Goal: Task Accomplishment & Management: Use online tool/utility

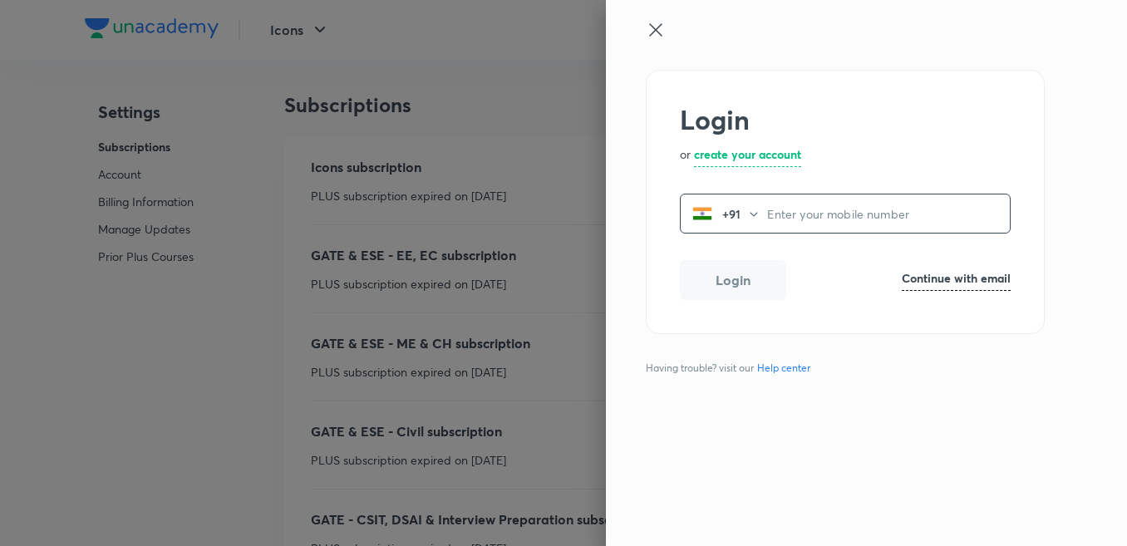
click at [648, 35] on icon at bounding box center [656, 30] width 20 height 20
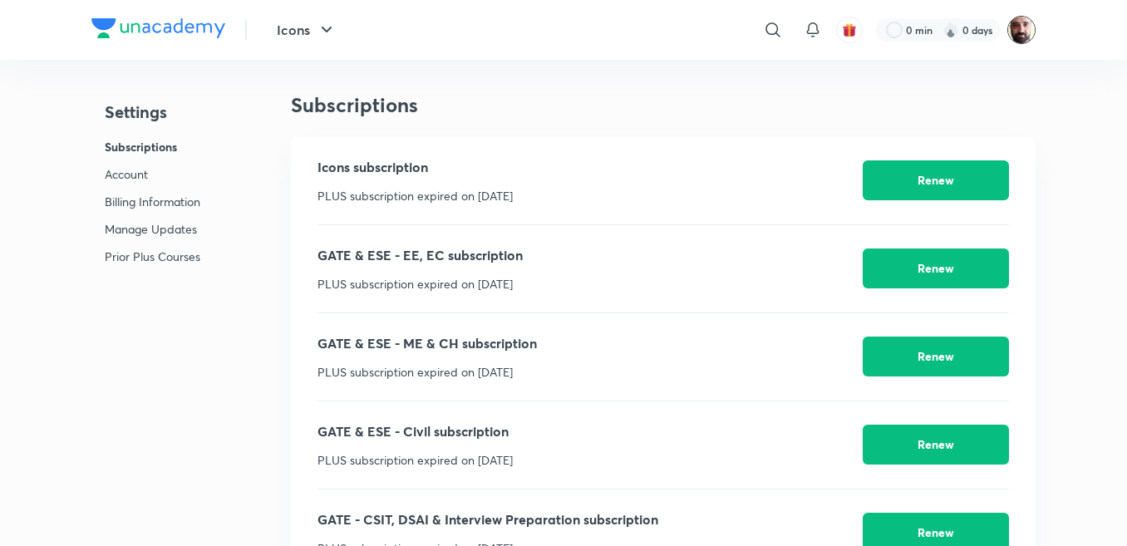
click at [1010, 37] on img at bounding box center [1021, 30] width 28 height 28
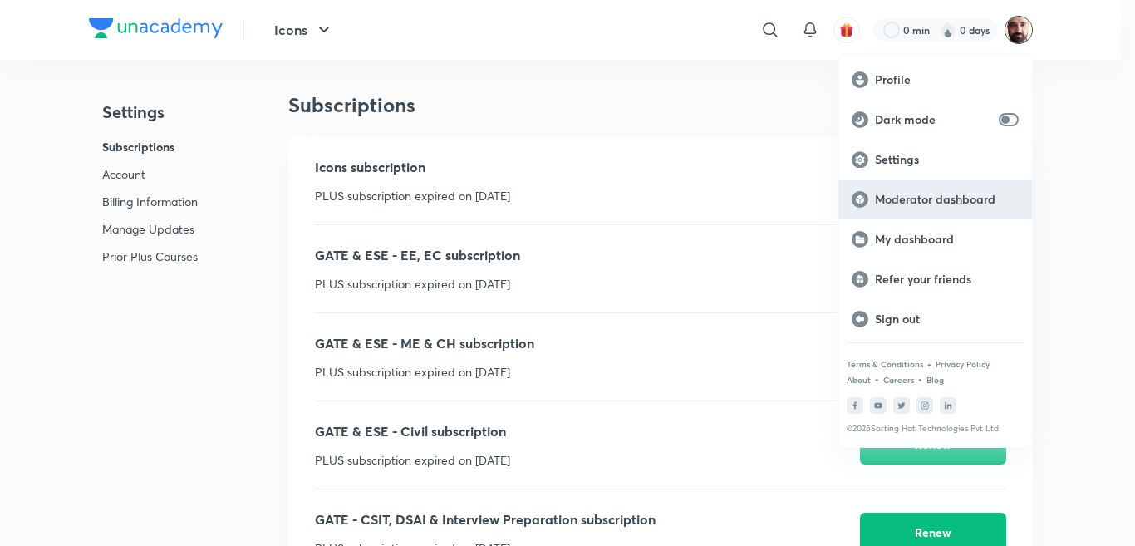
click at [896, 192] on p "Moderator dashboard" at bounding box center [947, 199] width 144 height 15
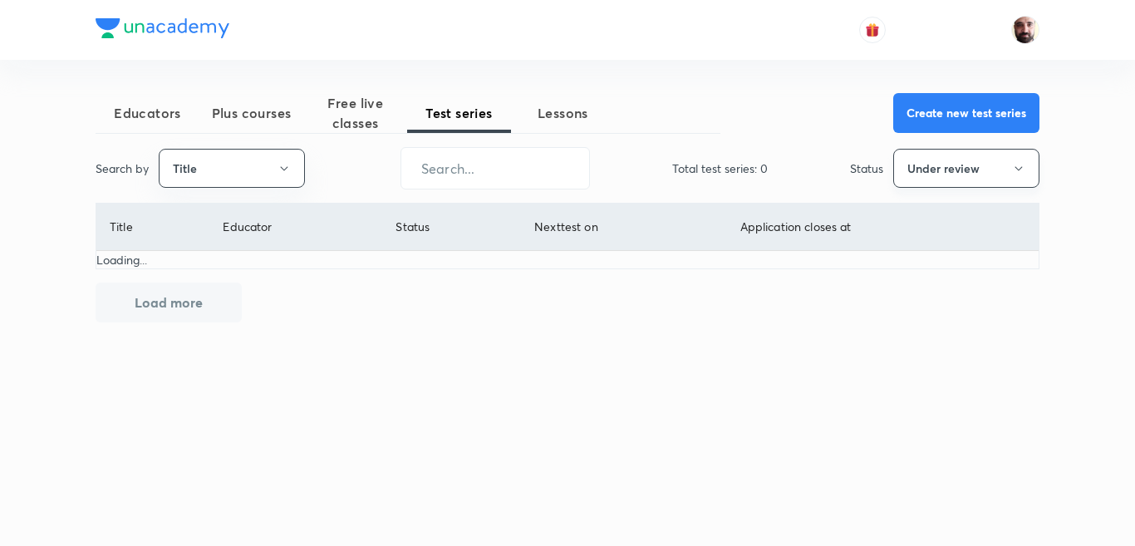
click at [953, 170] on button "Under review" at bounding box center [966, 168] width 146 height 39
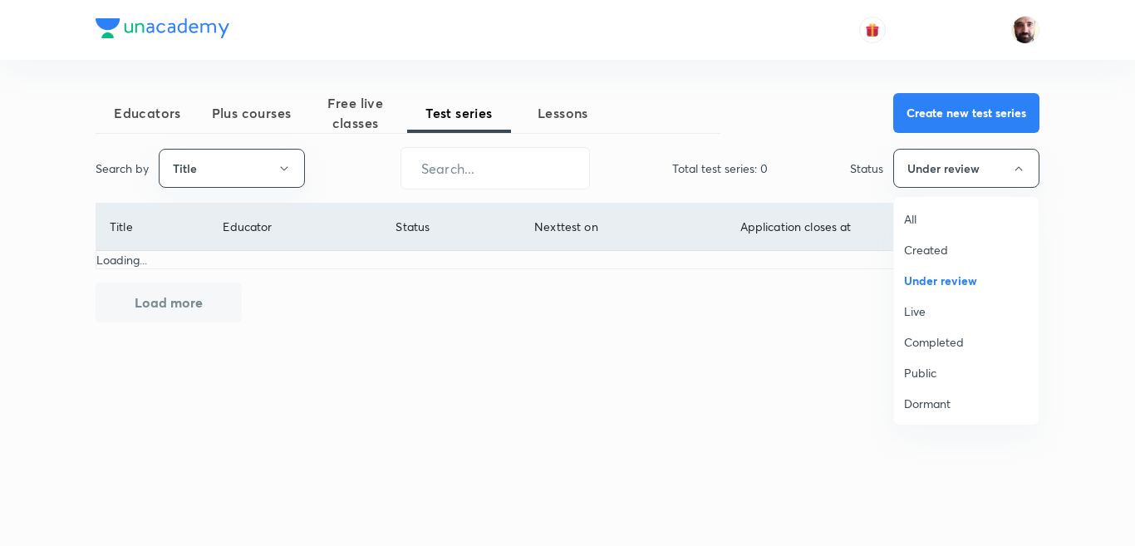
click at [913, 224] on span "All" at bounding box center [966, 218] width 125 height 17
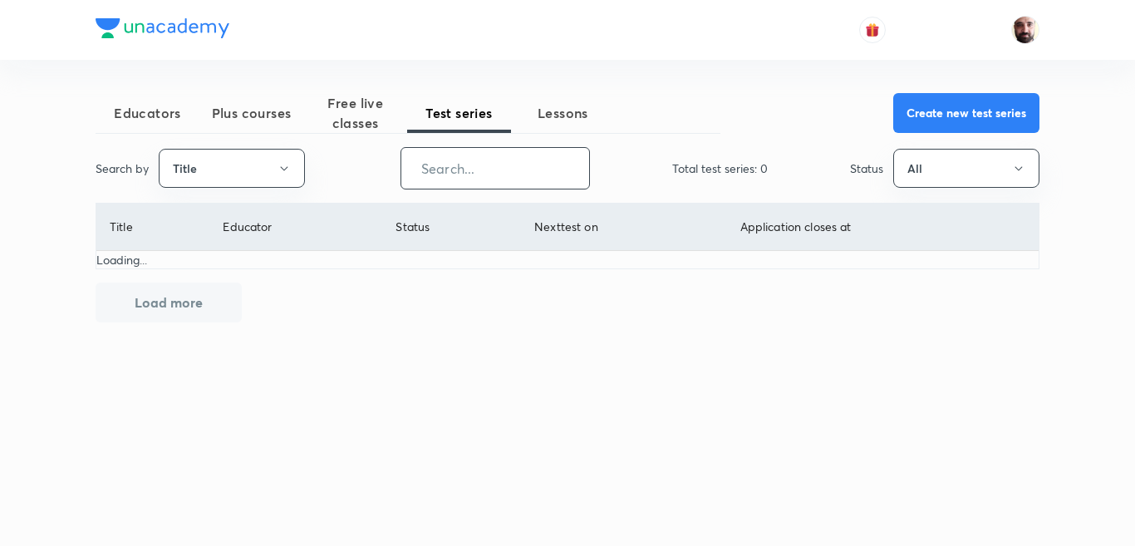
click at [463, 177] on input "text" at bounding box center [495, 168] width 188 height 42
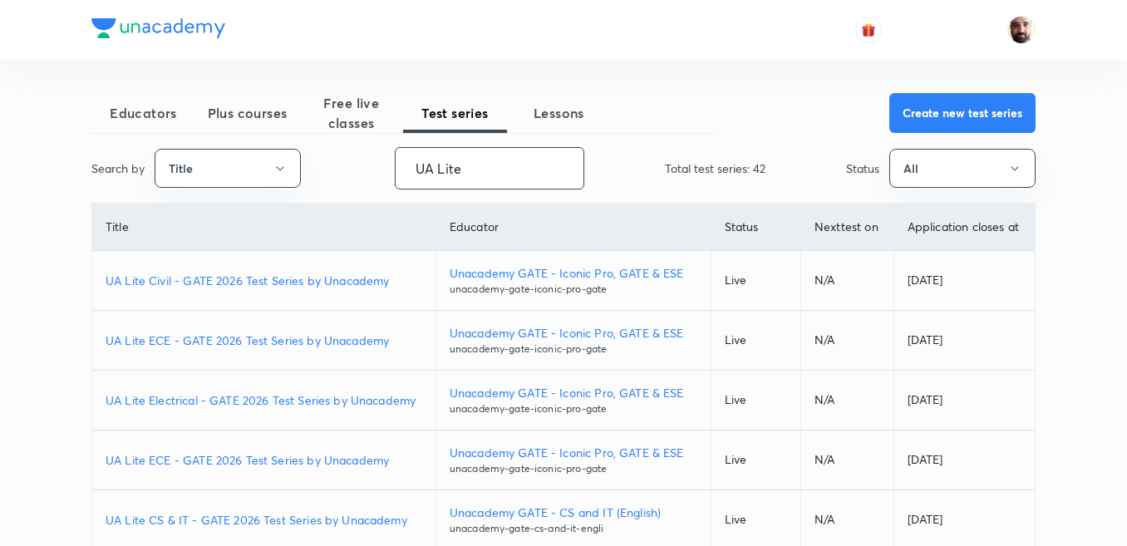
type input "UA Lite"
click at [248, 346] on p "UA Lite ECE - GATE 2026 Test Series by Unacademy" at bounding box center [264, 339] width 317 height 17
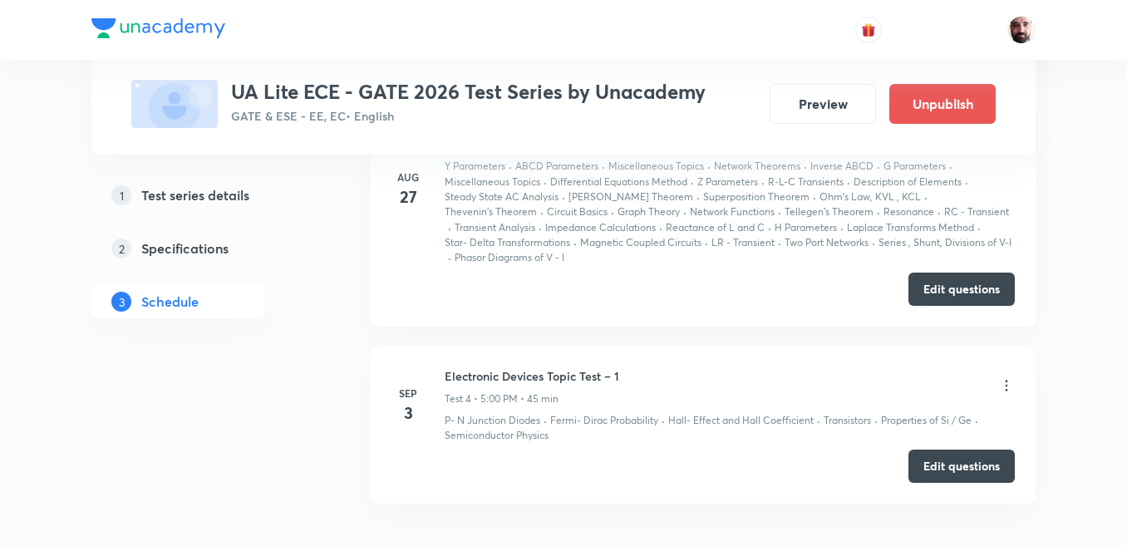
scroll to position [1320, 0]
click at [940, 271] on button "Edit questions" at bounding box center [961, 287] width 106 height 33
click at [945, 271] on button "Edit questions" at bounding box center [961, 287] width 106 height 33
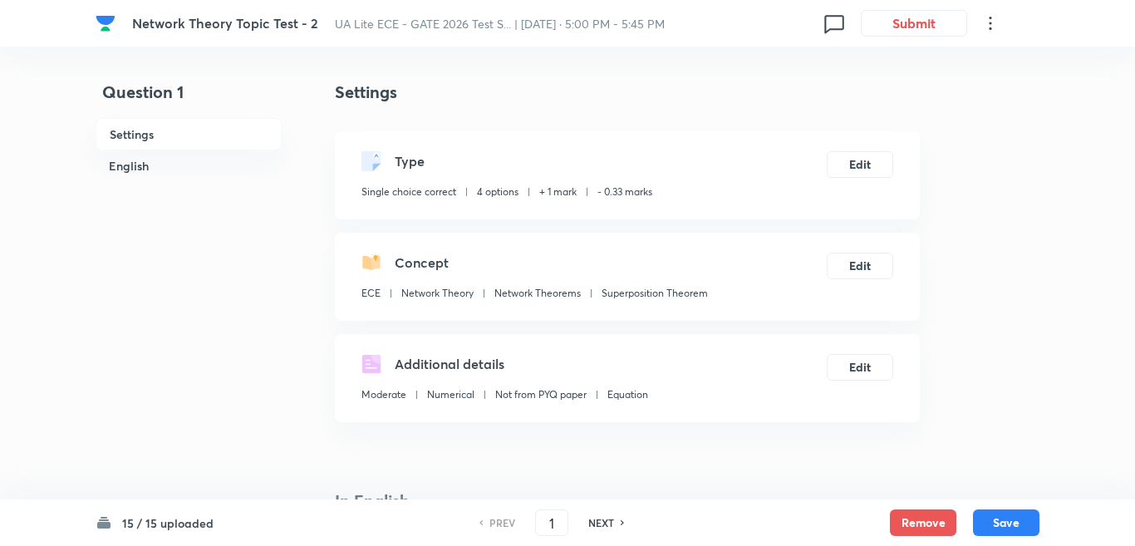
checkbox input "true"
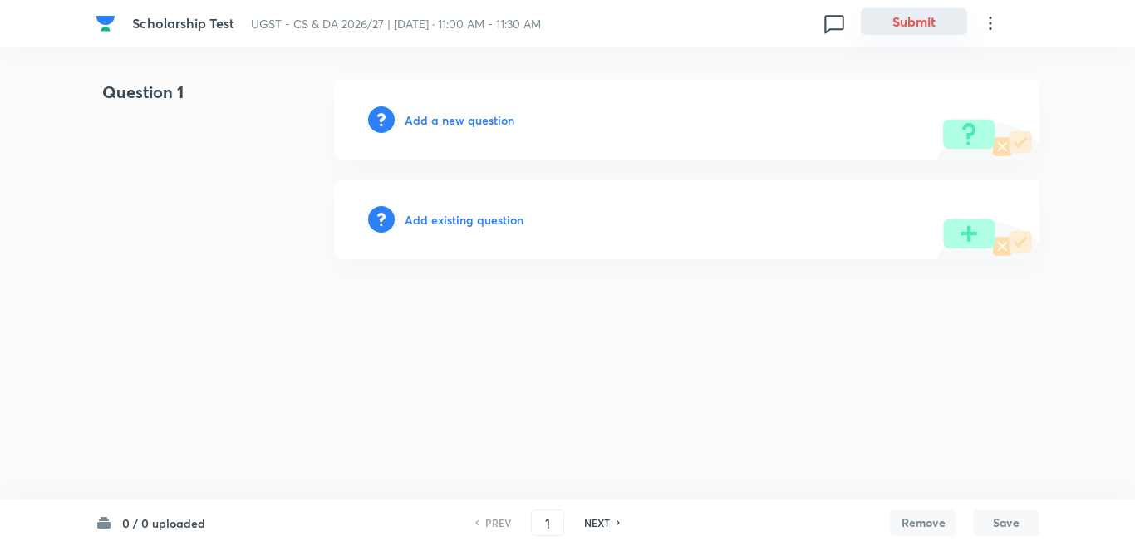
click at [886, 25] on button "Submit" at bounding box center [914, 21] width 106 height 27
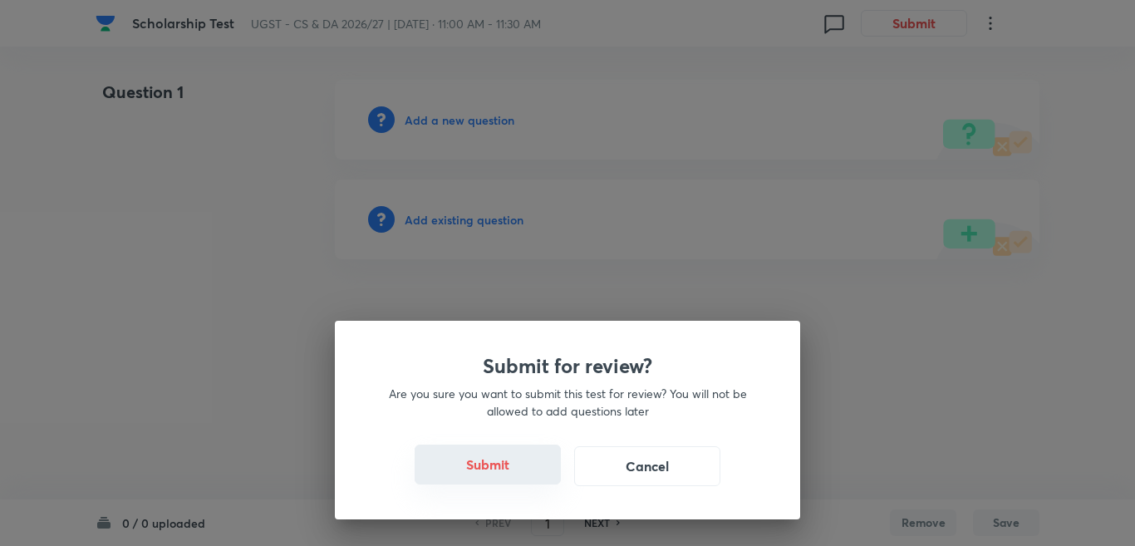
click at [477, 460] on button "Submit" at bounding box center [488, 464] width 146 height 40
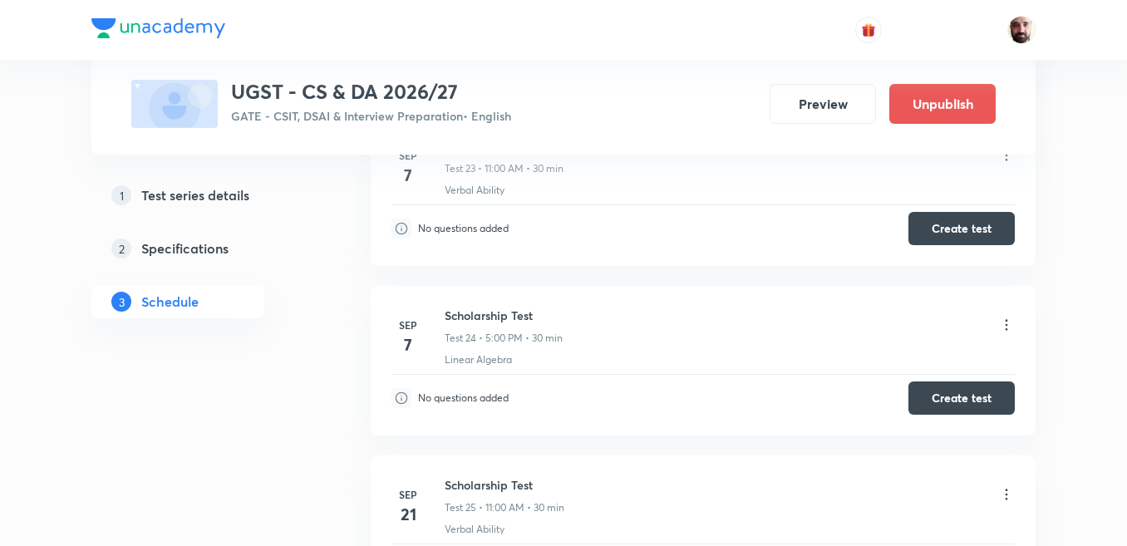
scroll to position [4566, 0]
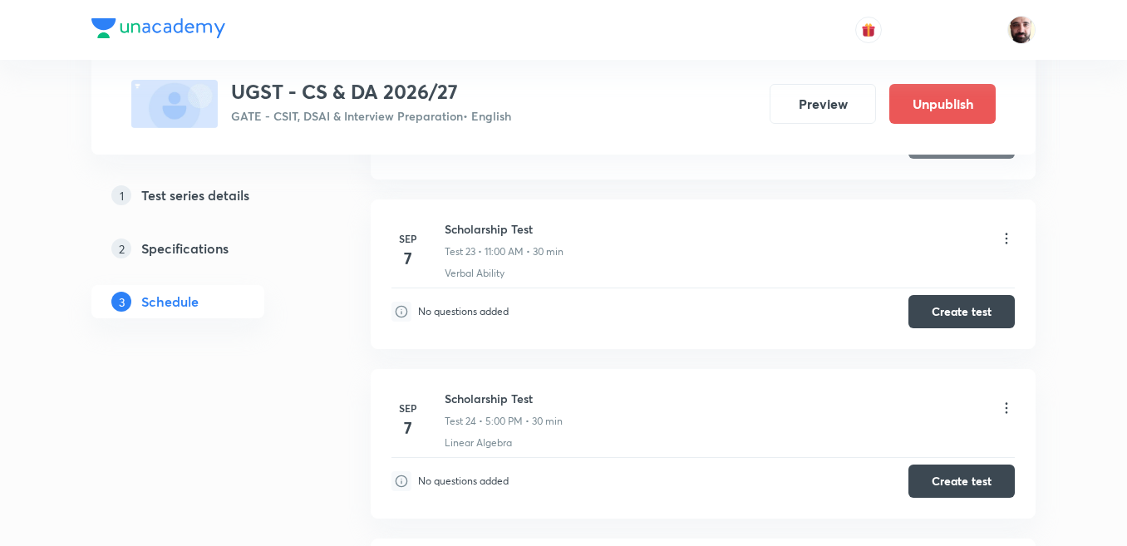
click at [1007, 243] on icon at bounding box center [1006, 238] width 2 height 11
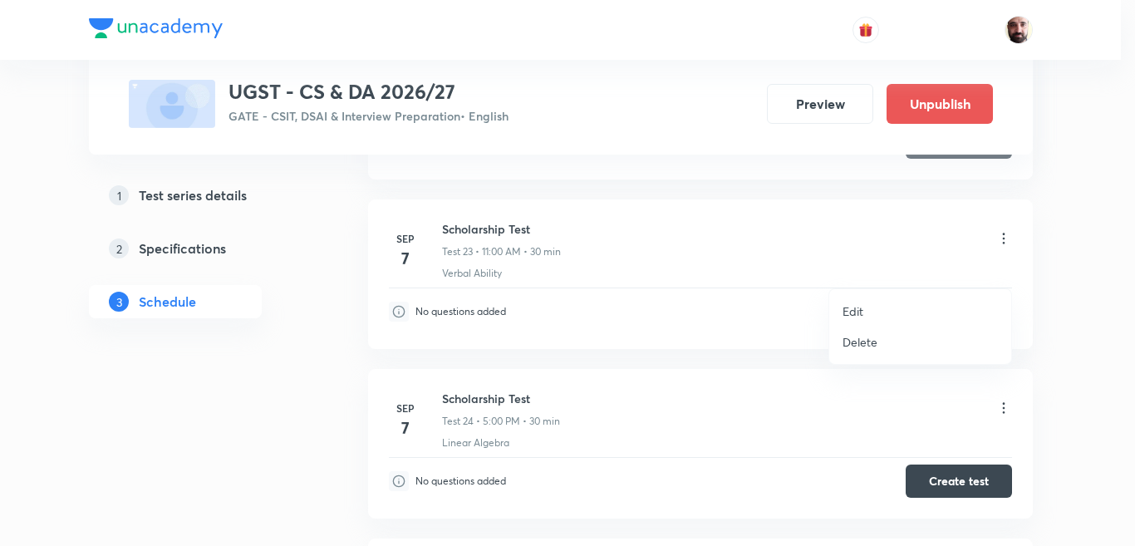
click at [864, 312] on li "Edit" at bounding box center [920, 311] width 182 height 31
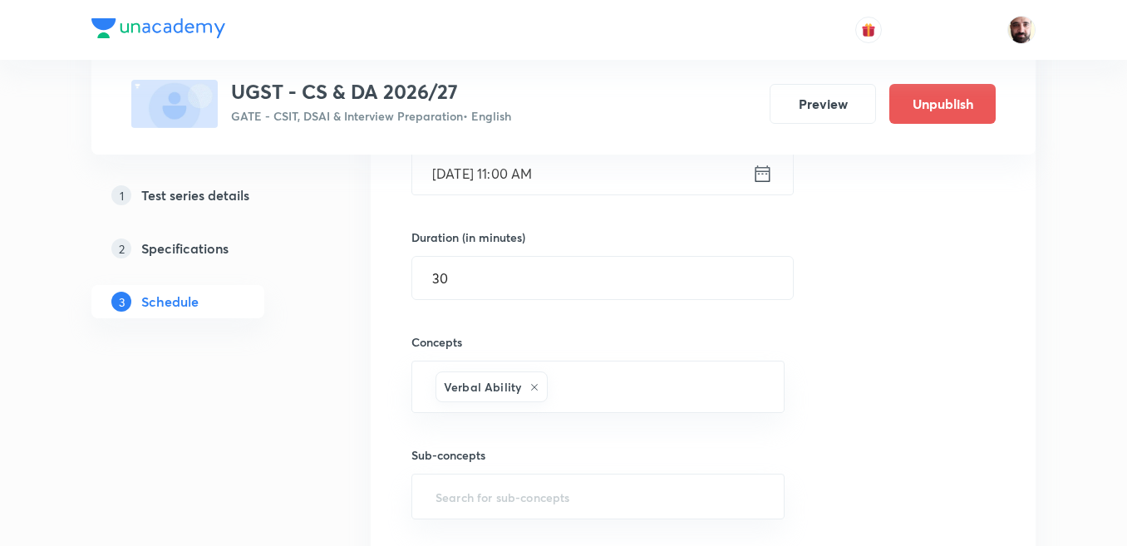
scroll to position [4151, 0]
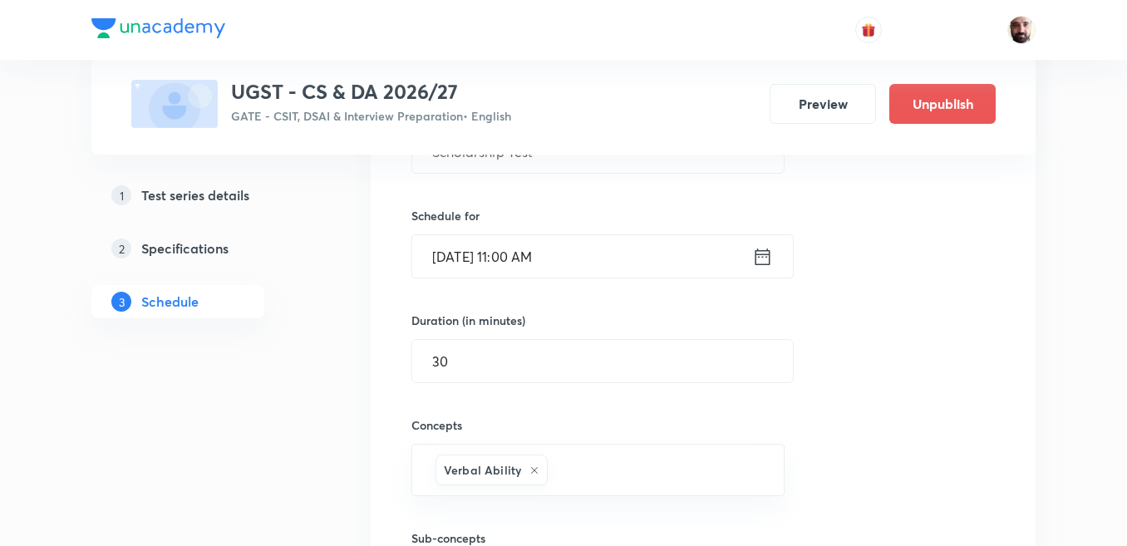
click at [761, 268] on icon at bounding box center [762, 256] width 21 height 23
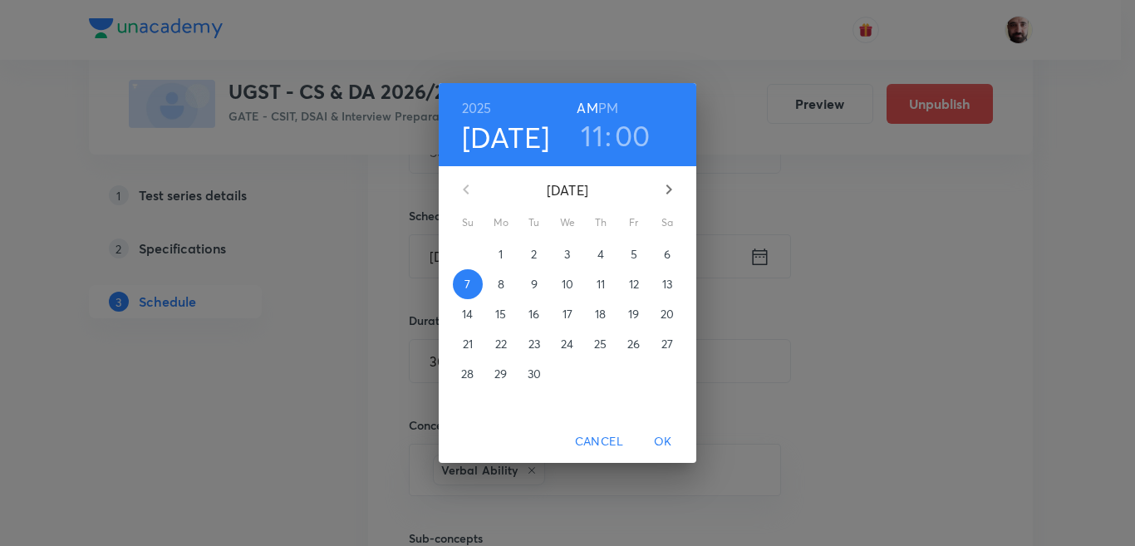
click at [464, 313] on p "14" at bounding box center [467, 314] width 11 height 17
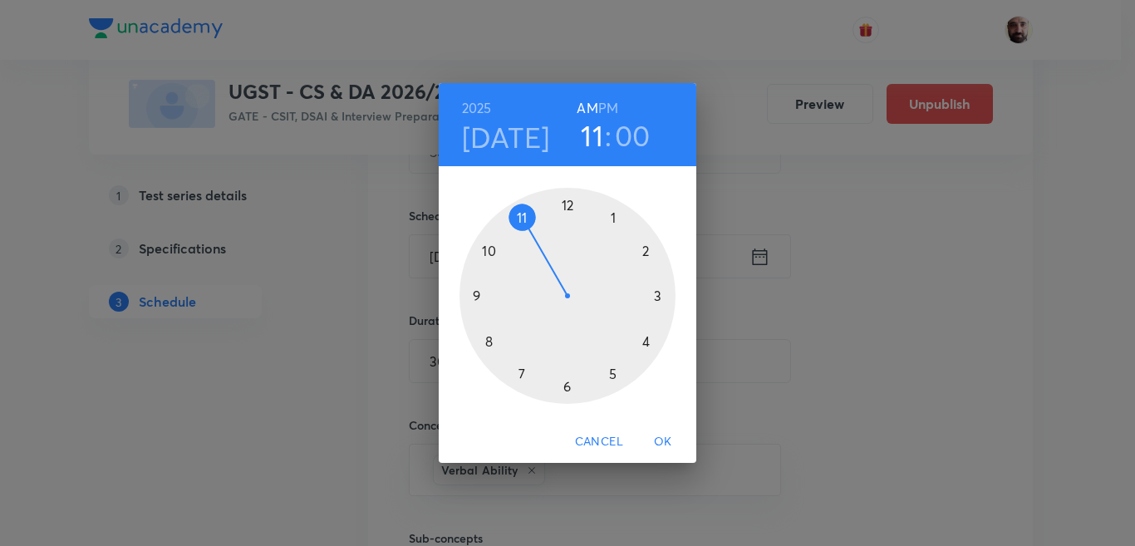
click at [651, 431] on span "OK" at bounding box center [663, 441] width 40 height 21
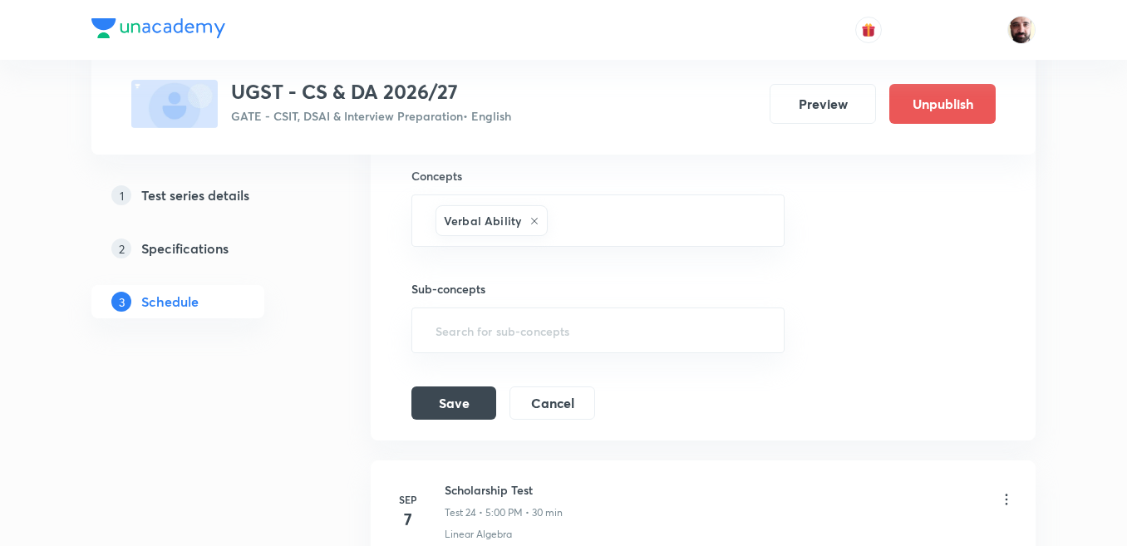
scroll to position [4483, 0]
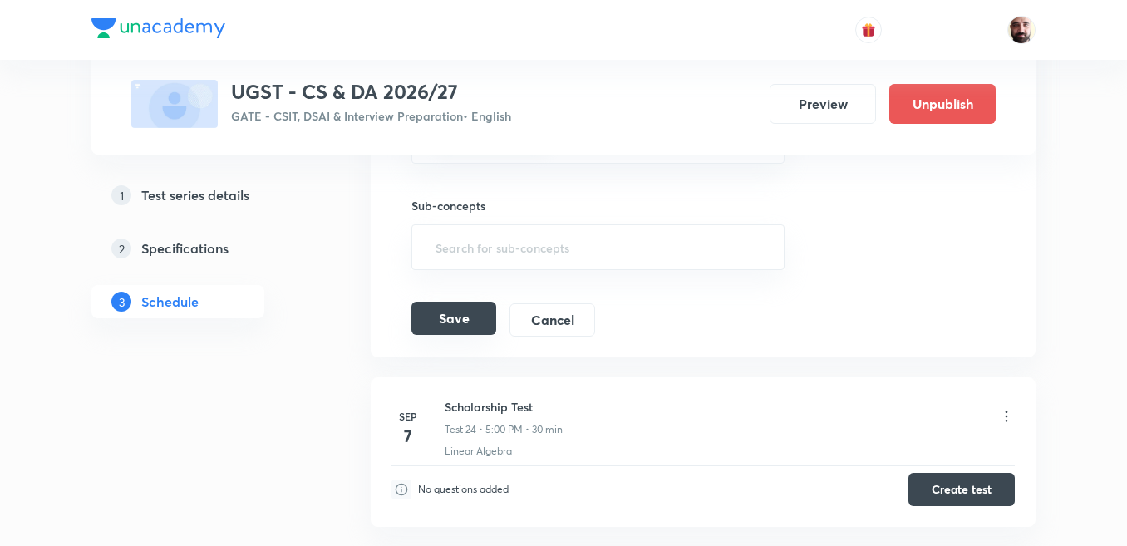
click at [444, 335] on button "Save" at bounding box center [453, 318] width 85 height 33
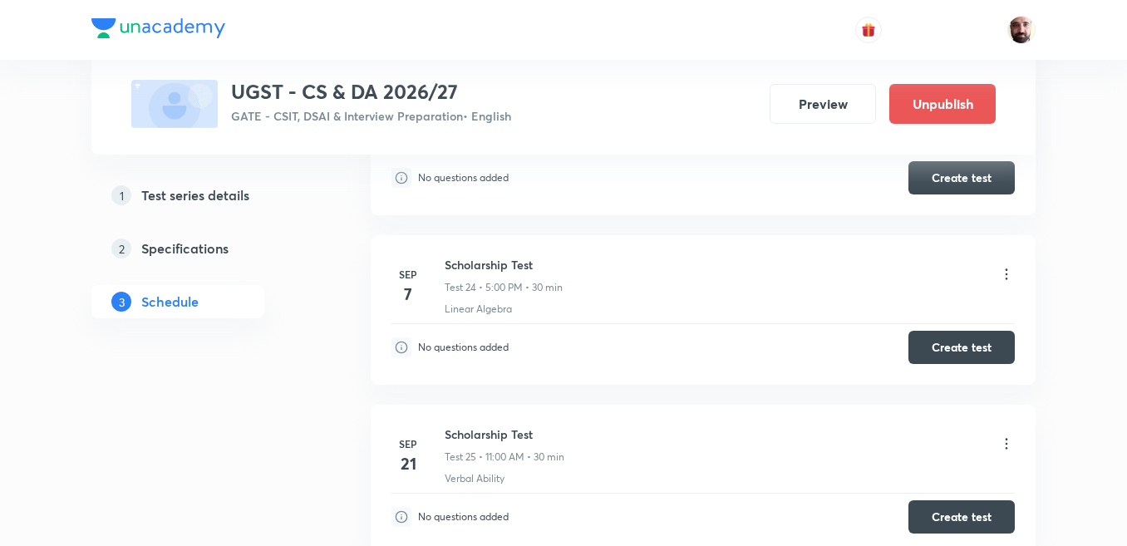
scroll to position [4068, 0]
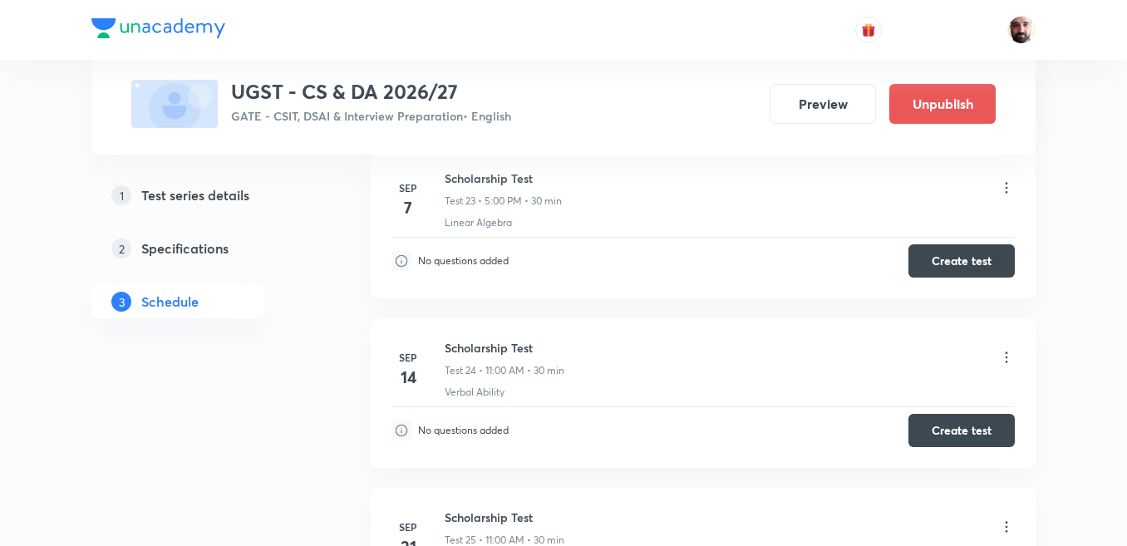
click at [1002, 196] on icon at bounding box center [1006, 187] width 17 height 17
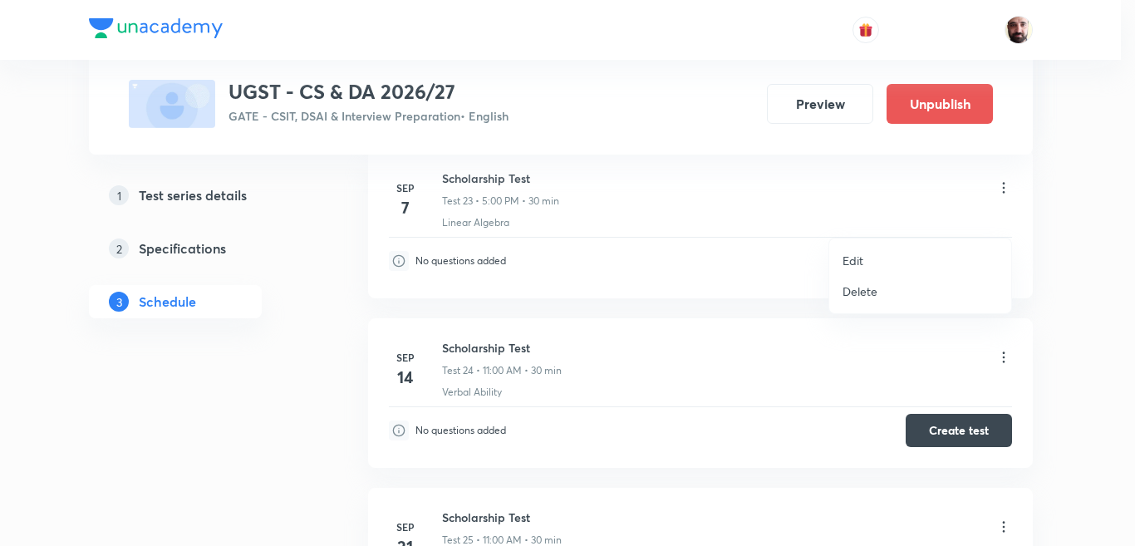
click at [861, 253] on p "Edit" at bounding box center [852, 260] width 21 height 17
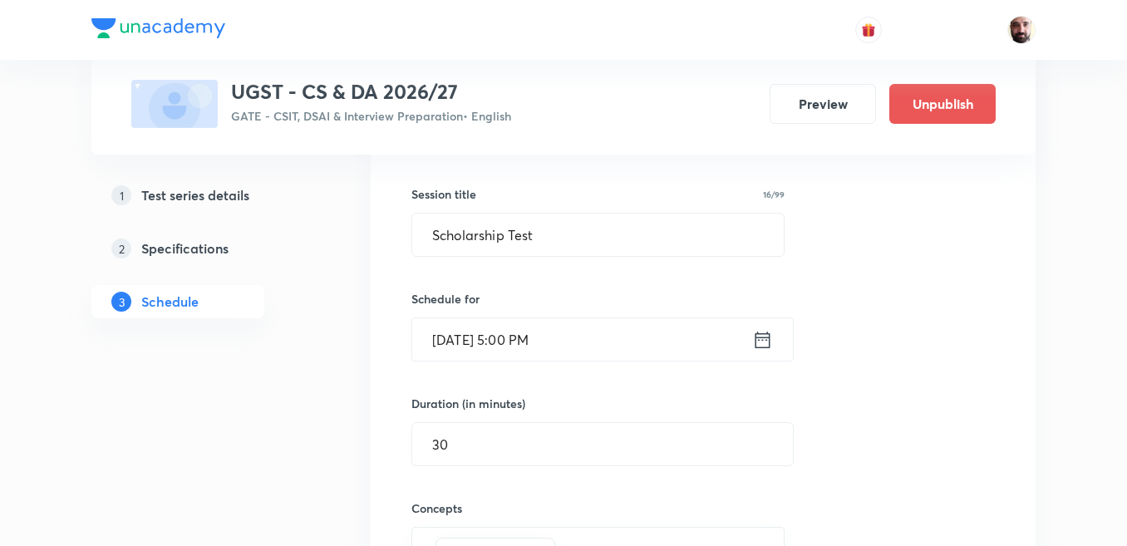
click at [770, 351] on icon at bounding box center [762, 339] width 21 height 23
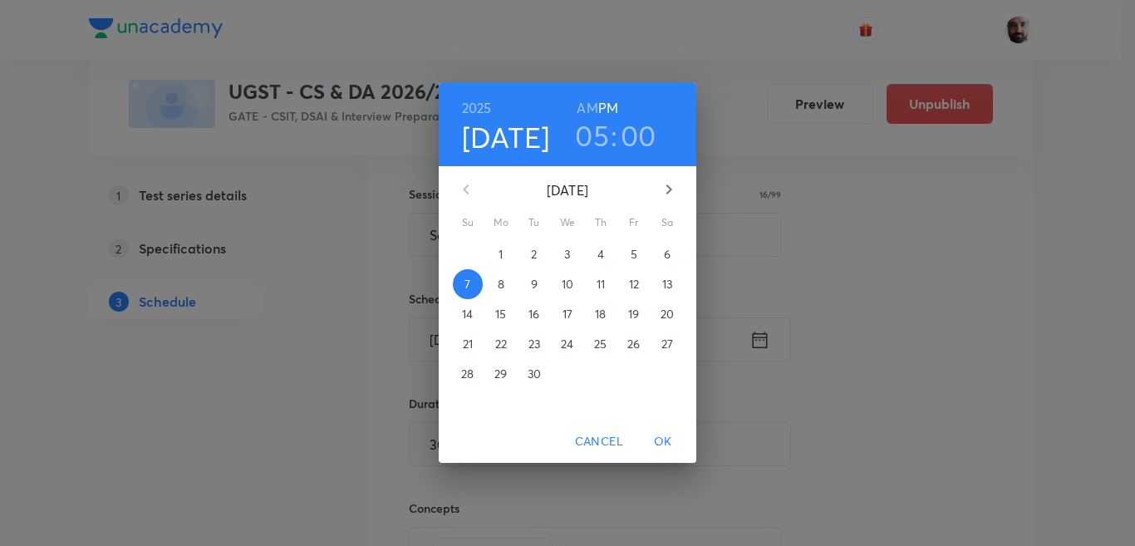
click at [468, 312] on p "14" at bounding box center [467, 314] width 11 height 17
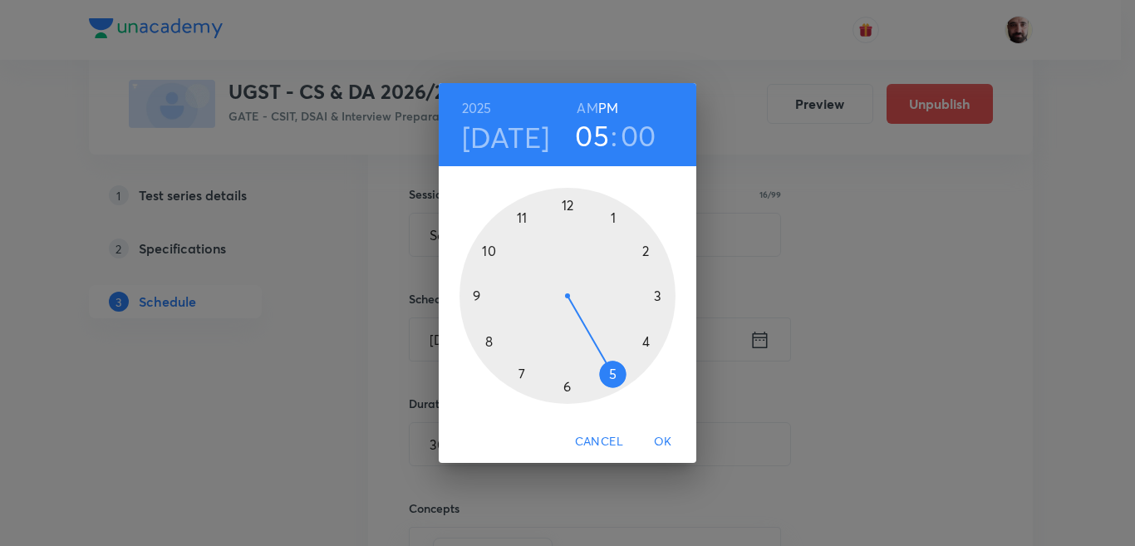
click at [657, 435] on span "OK" at bounding box center [663, 441] width 40 height 21
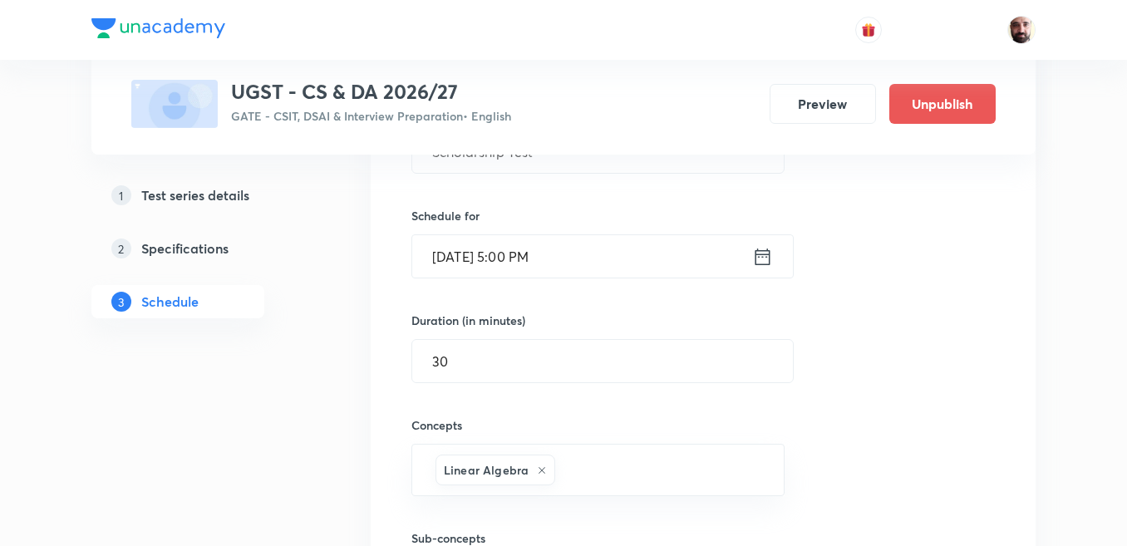
scroll to position [4317, 0]
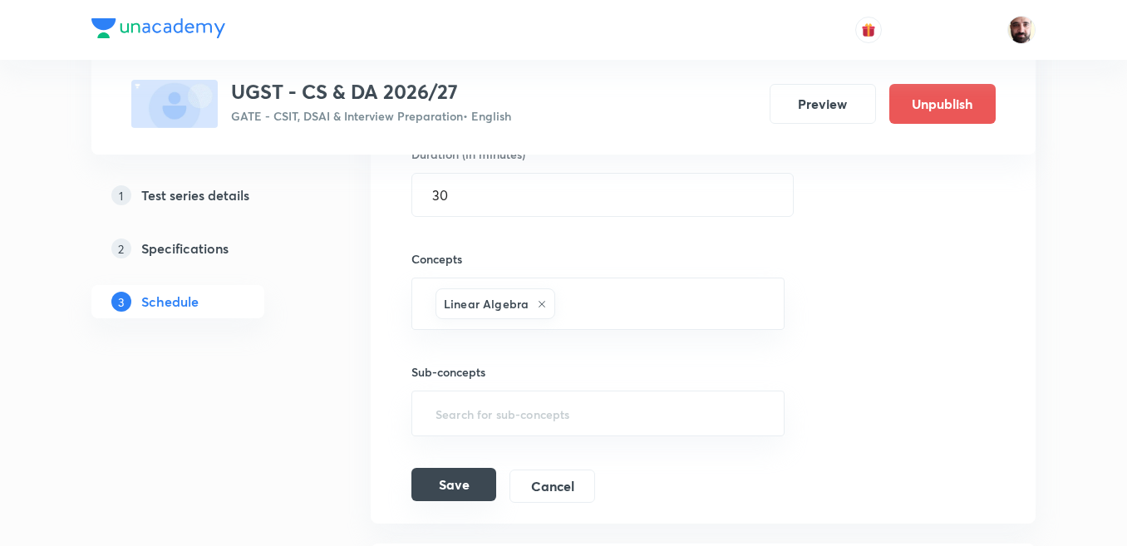
click at [450, 501] on button "Save" at bounding box center [453, 484] width 85 height 33
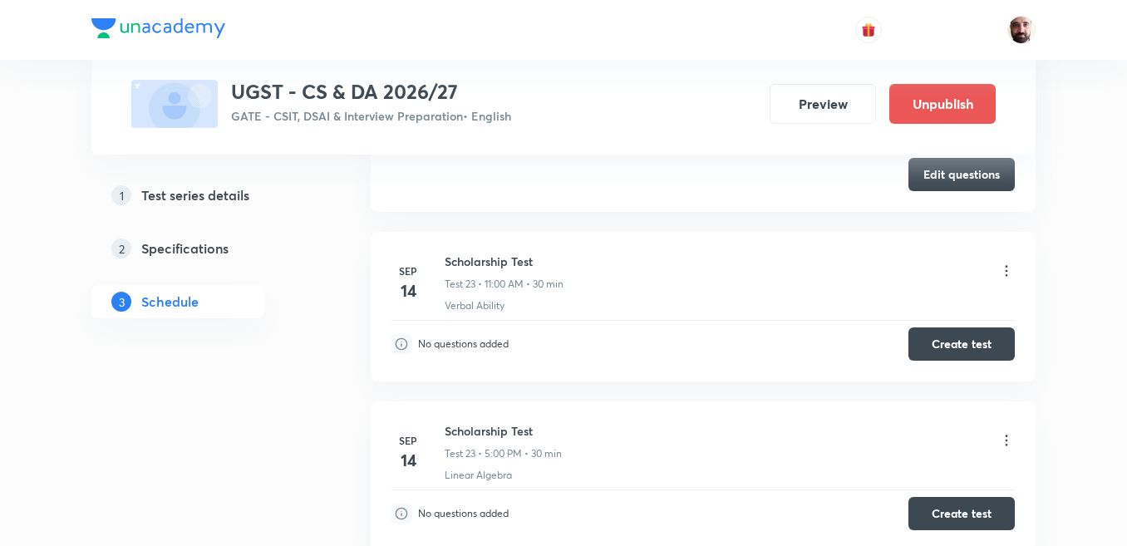
scroll to position [4151, 0]
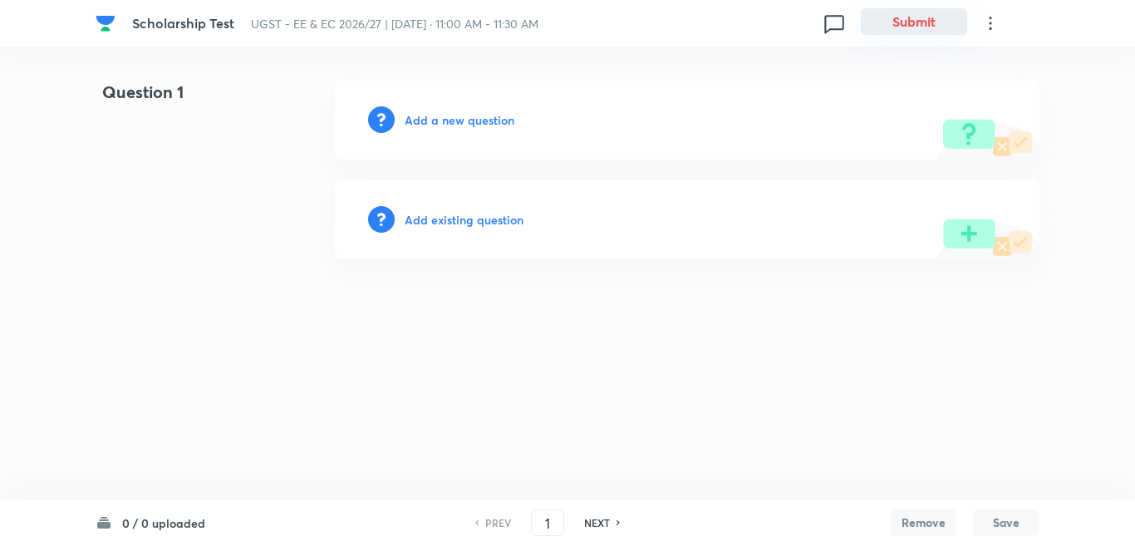
click at [899, 17] on button "Submit" at bounding box center [914, 21] width 106 height 27
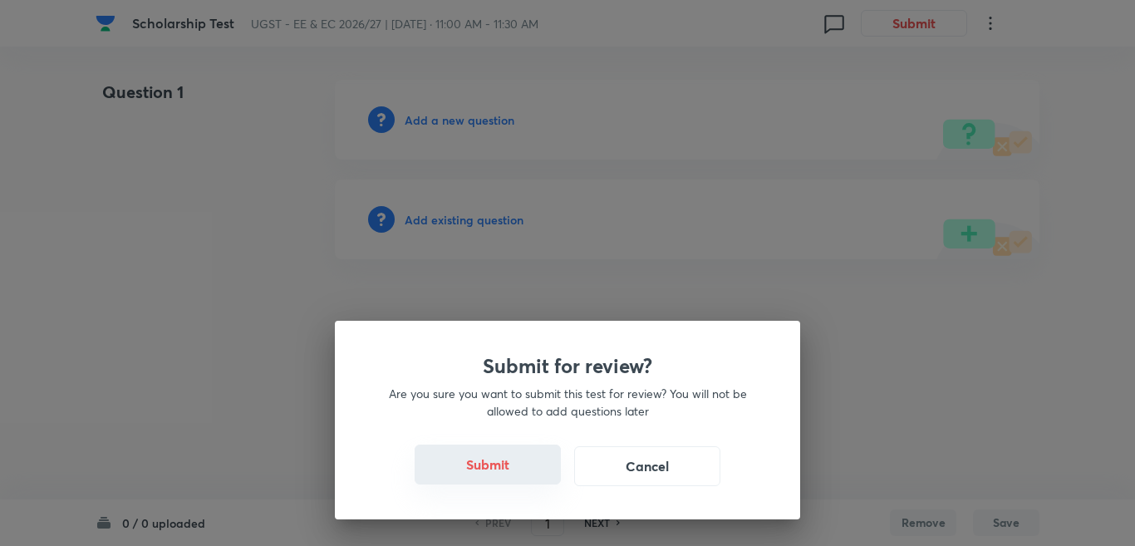
click at [521, 468] on button "Submit" at bounding box center [488, 464] width 146 height 40
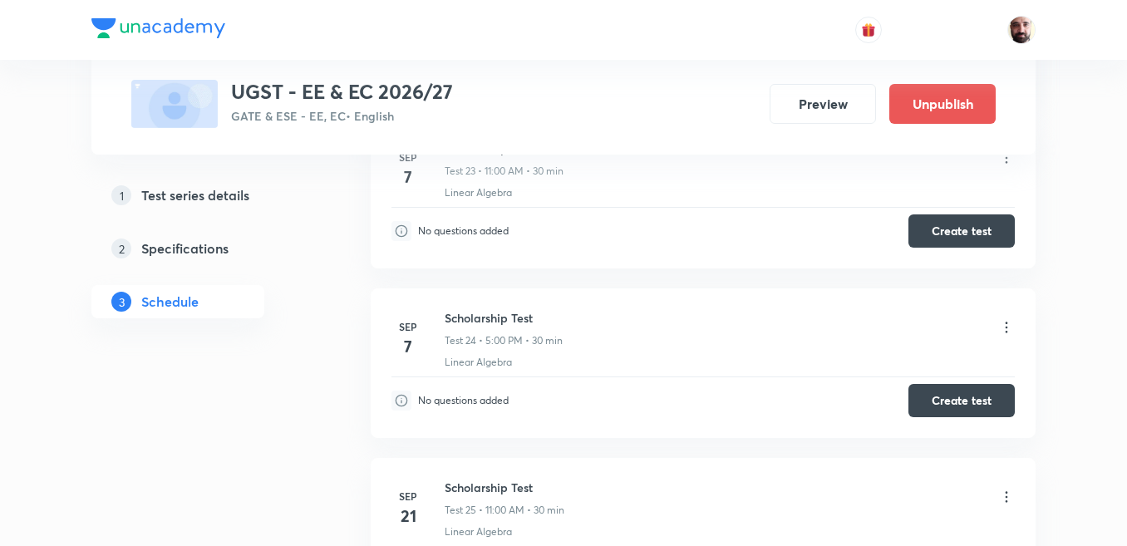
scroll to position [4486, 0]
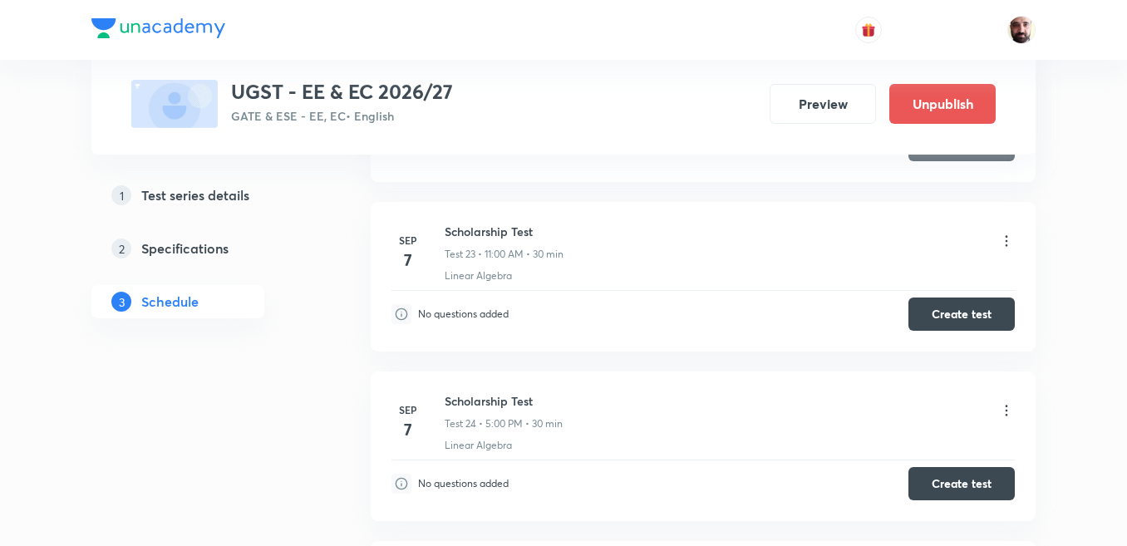
click at [1001, 238] on icon at bounding box center [1006, 241] width 17 height 17
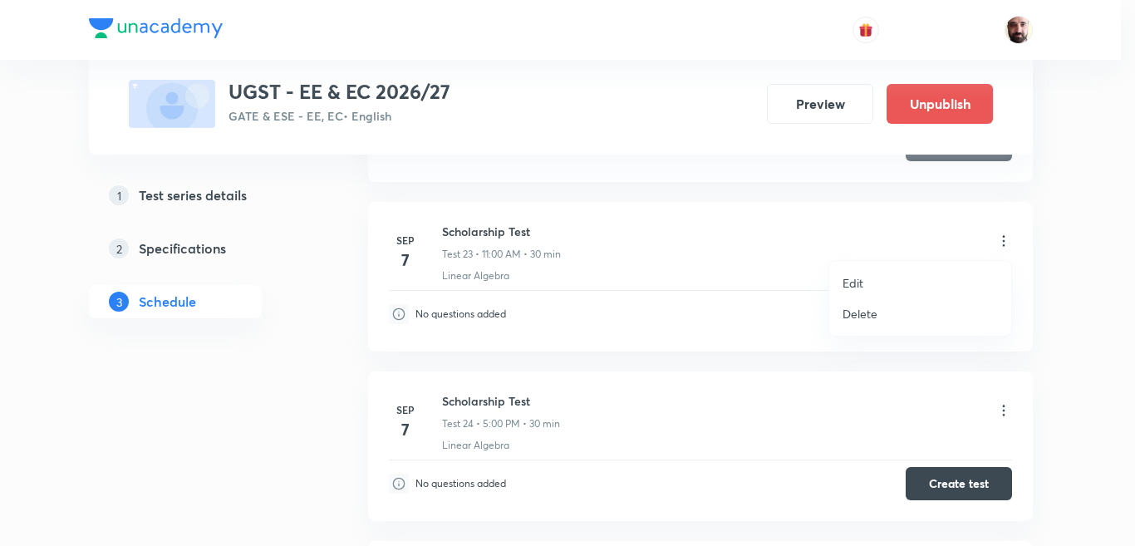
click at [857, 281] on p "Edit" at bounding box center [852, 282] width 21 height 17
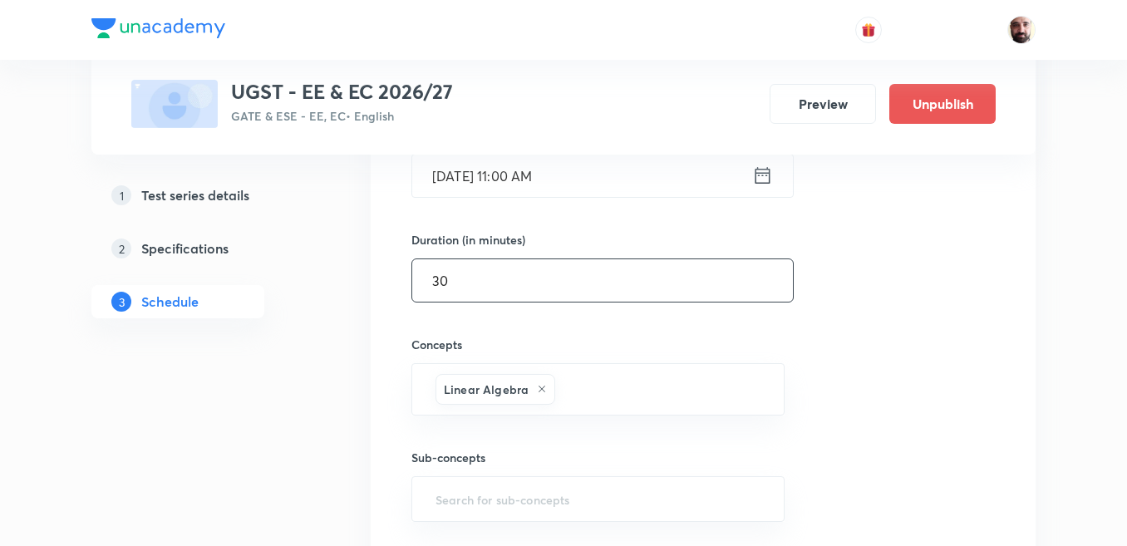
scroll to position [3988, 0]
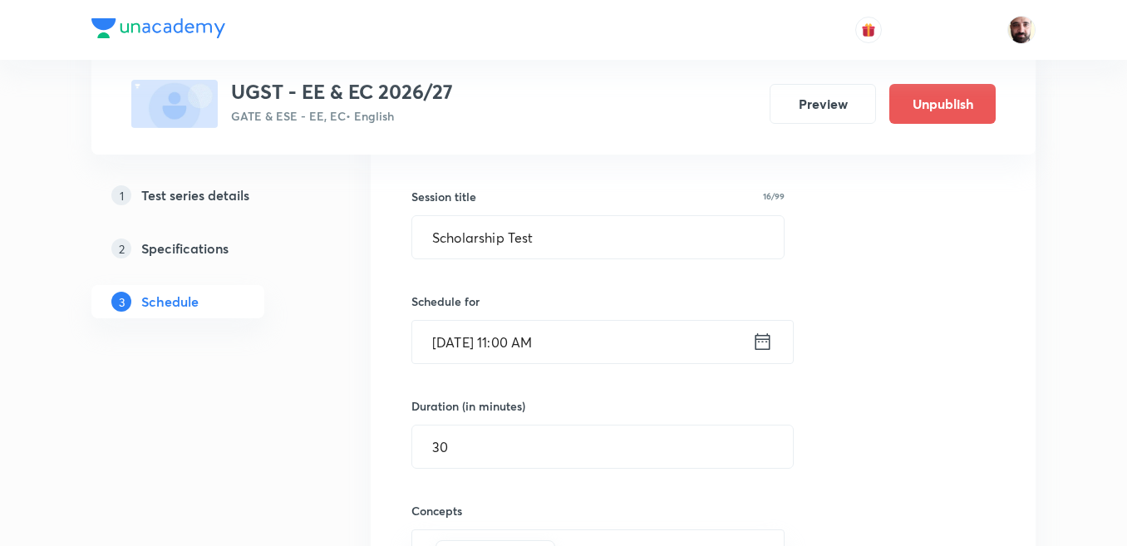
click at [760, 342] on icon at bounding box center [762, 341] width 21 height 23
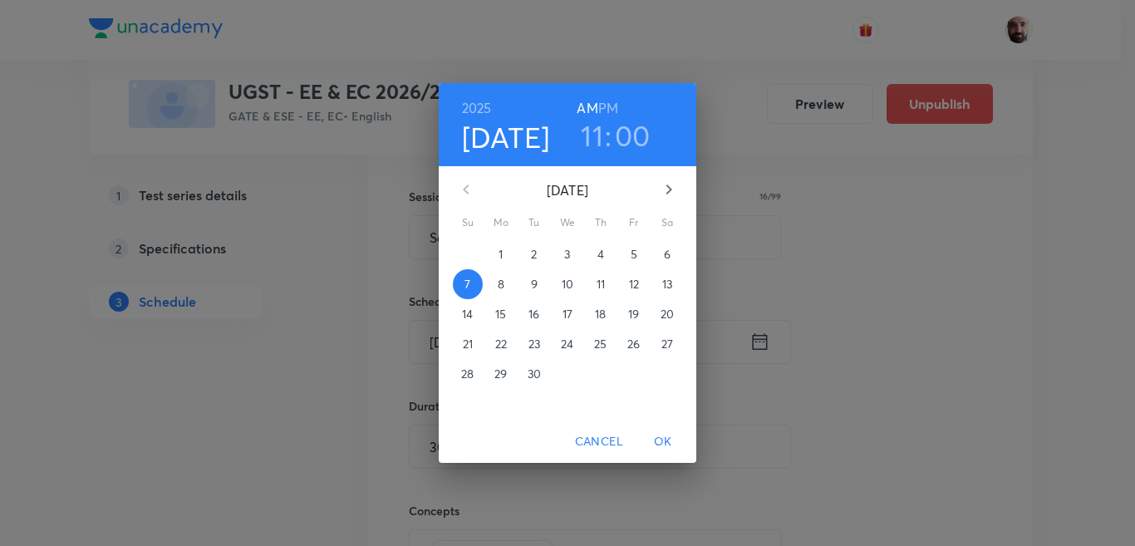
click at [471, 315] on p "14" at bounding box center [467, 314] width 11 height 17
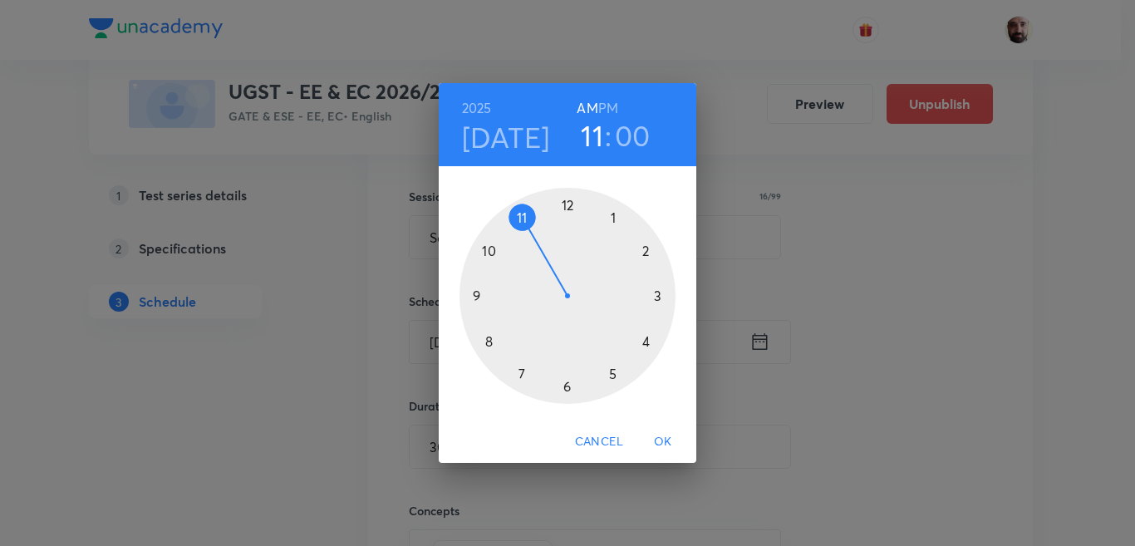
click at [660, 441] on span "OK" at bounding box center [663, 441] width 40 height 21
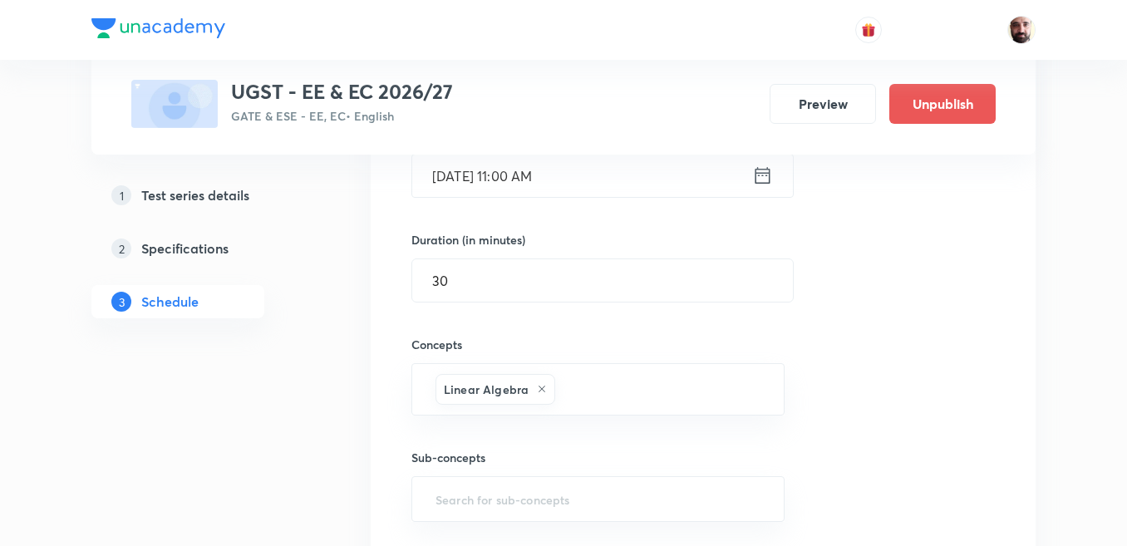
scroll to position [4320, 0]
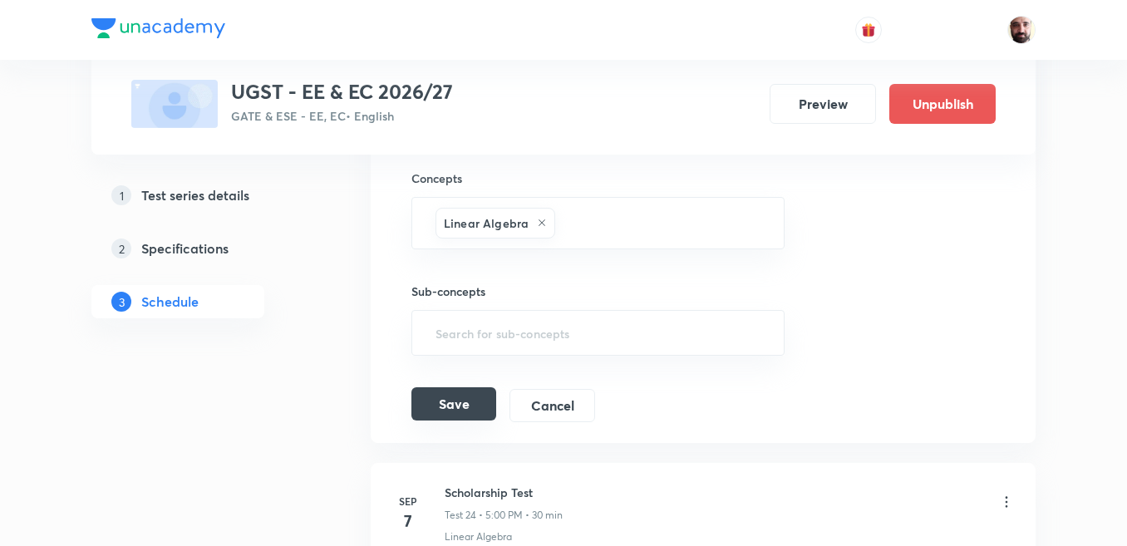
click at [458, 407] on button "Save" at bounding box center [453, 403] width 85 height 33
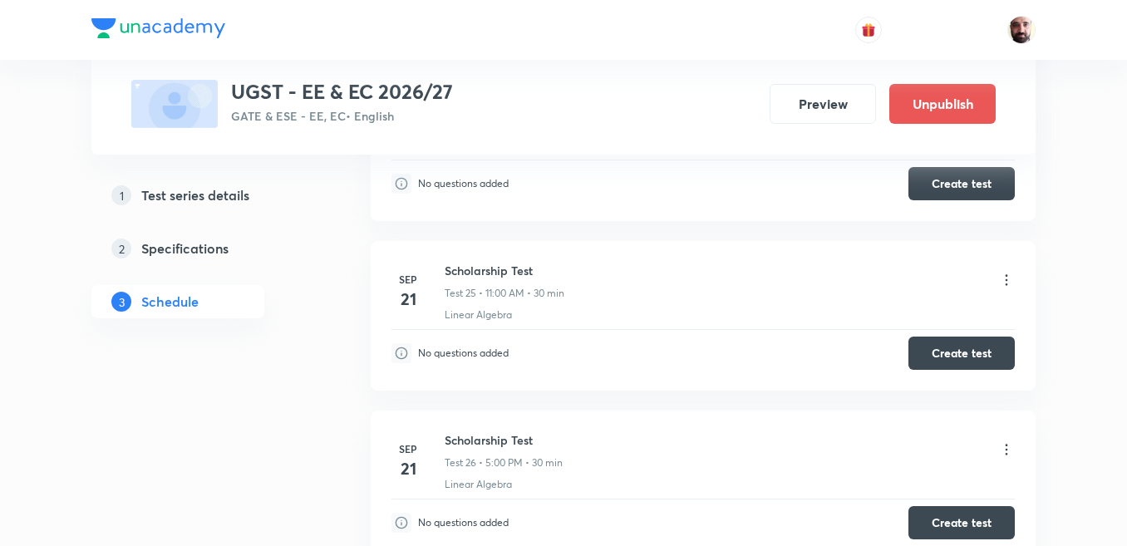
scroll to position [4154, 0]
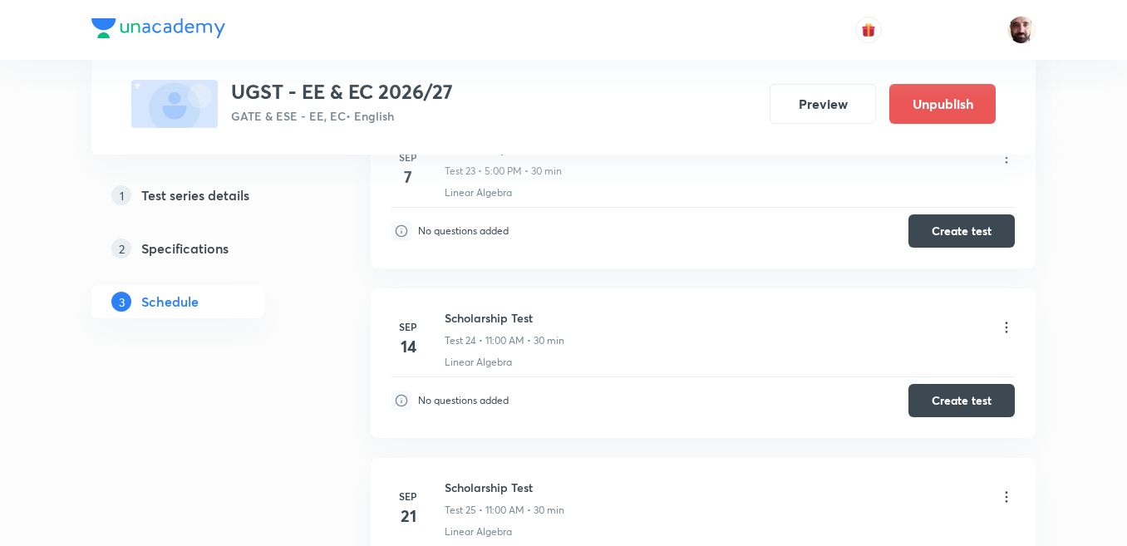
scroll to position [4486, 0]
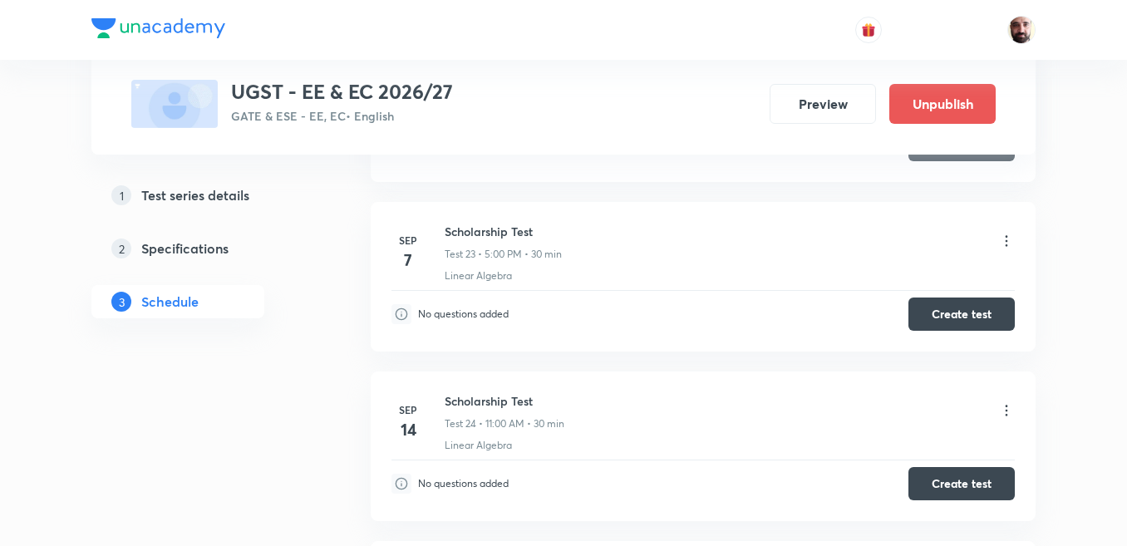
click at [1010, 240] on icon at bounding box center [1006, 241] width 17 height 17
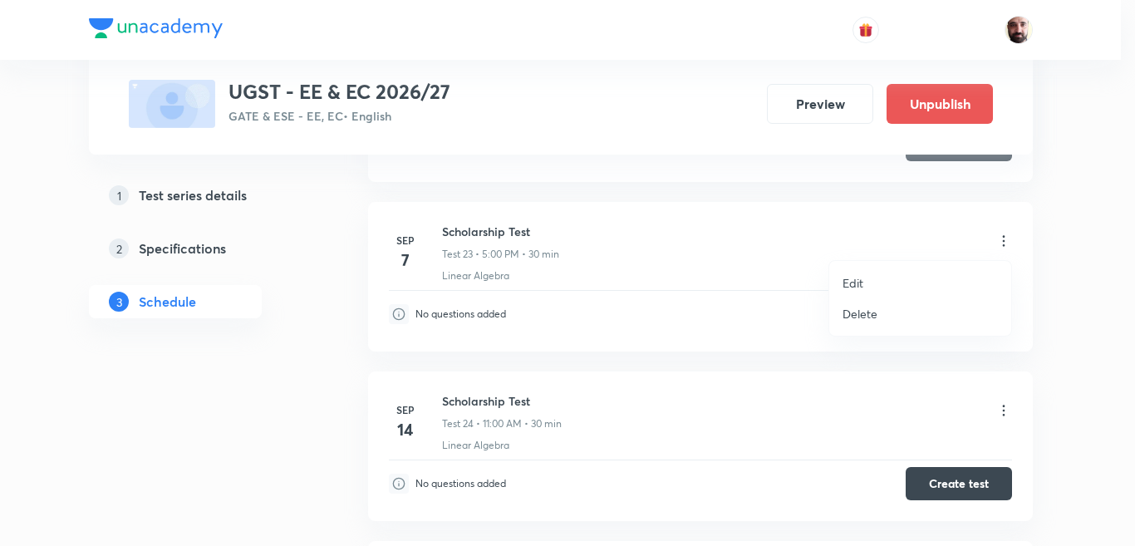
click at [849, 282] on p "Edit" at bounding box center [852, 282] width 21 height 17
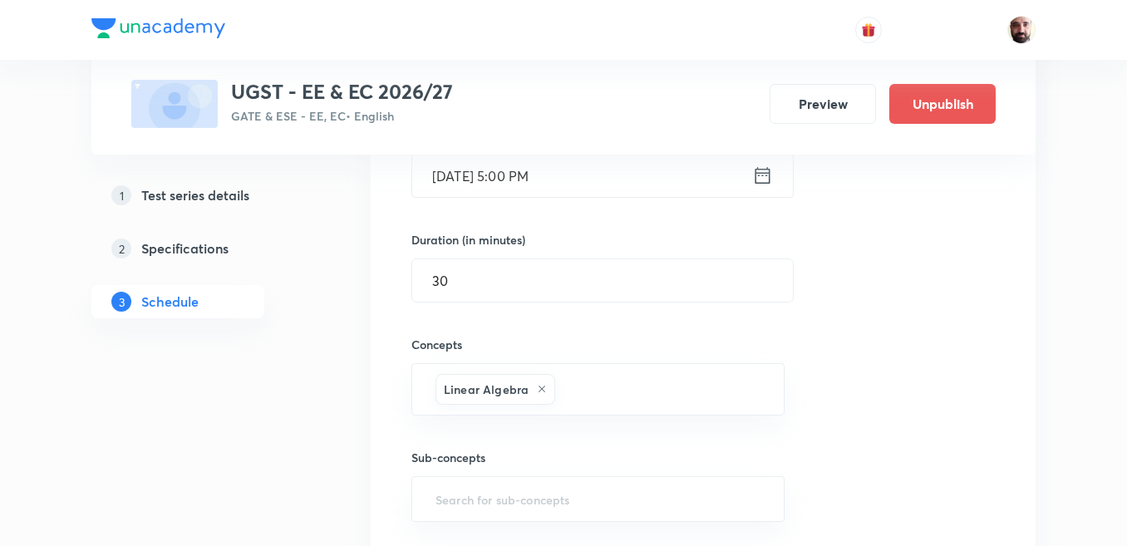
scroll to position [3988, 0]
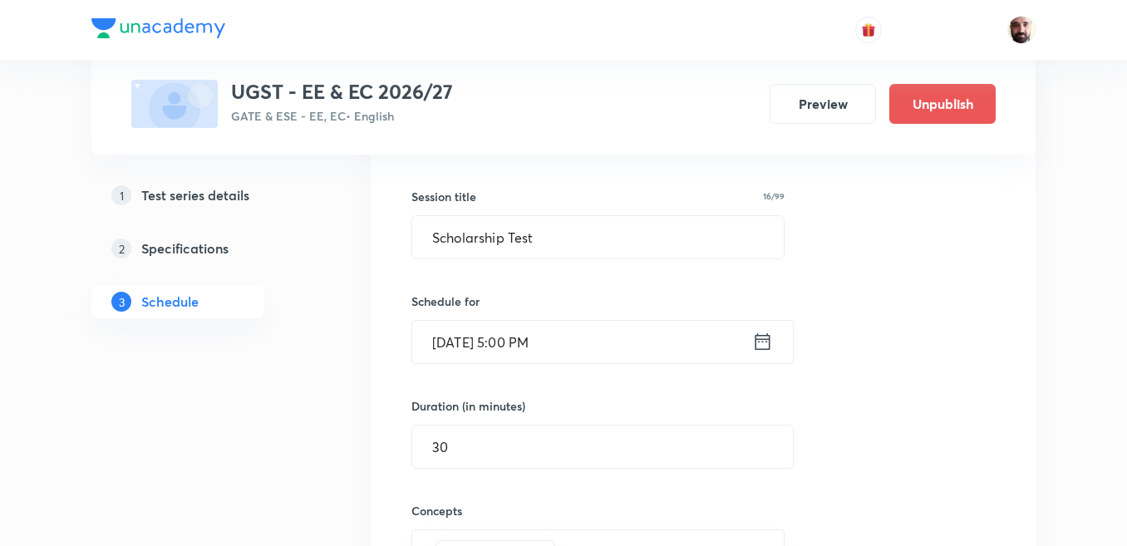
click at [765, 343] on icon at bounding box center [762, 341] width 21 height 23
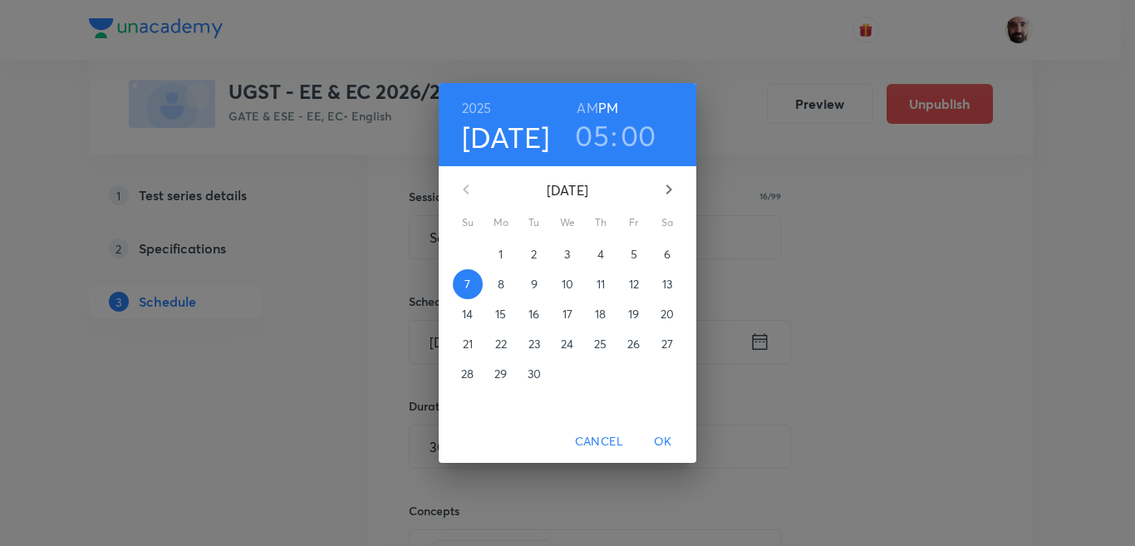
click at [467, 309] on p "14" at bounding box center [467, 314] width 11 height 17
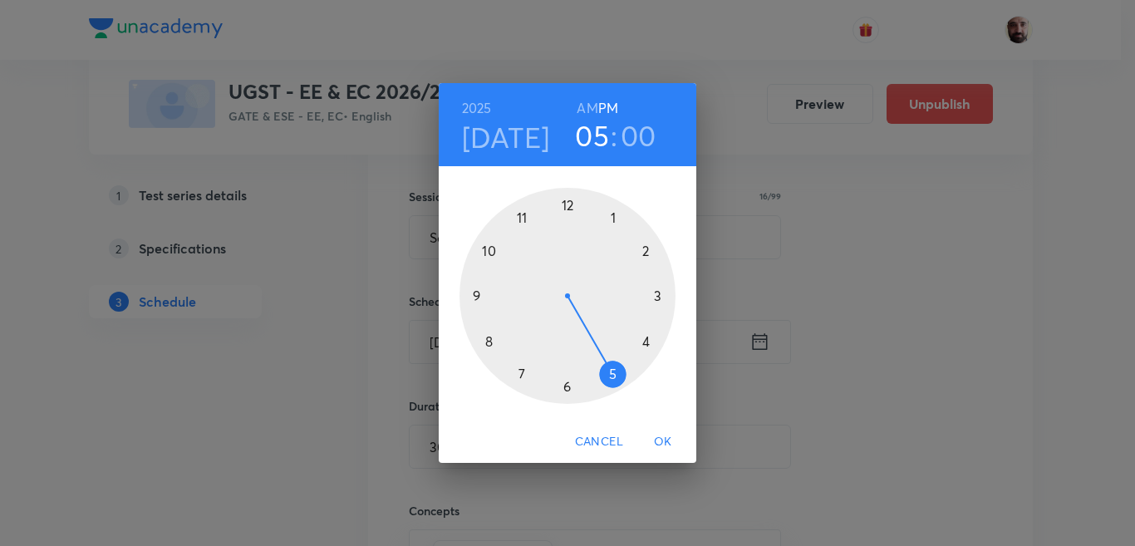
click at [660, 431] on span "OK" at bounding box center [663, 441] width 40 height 21
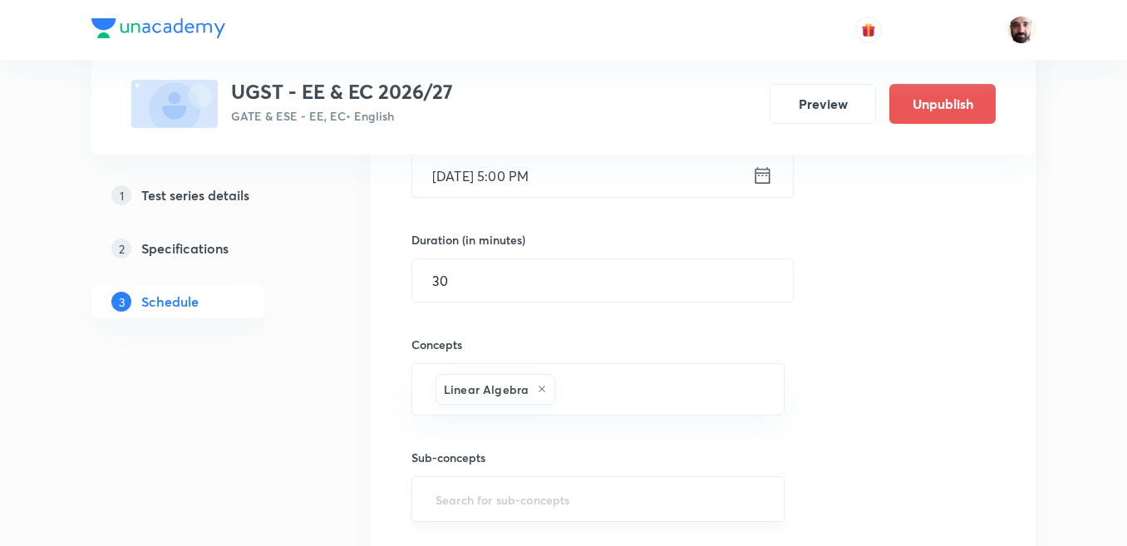
scroll to position [4237, 0]
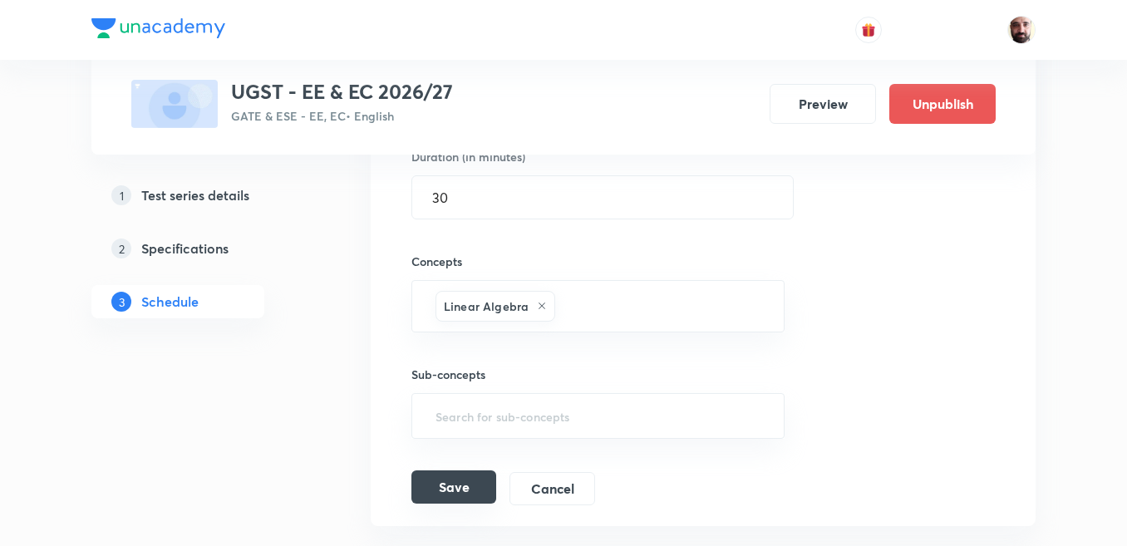
click at [445, 481] on button "Save" at bounding box center [453, 486] width 85 height 33
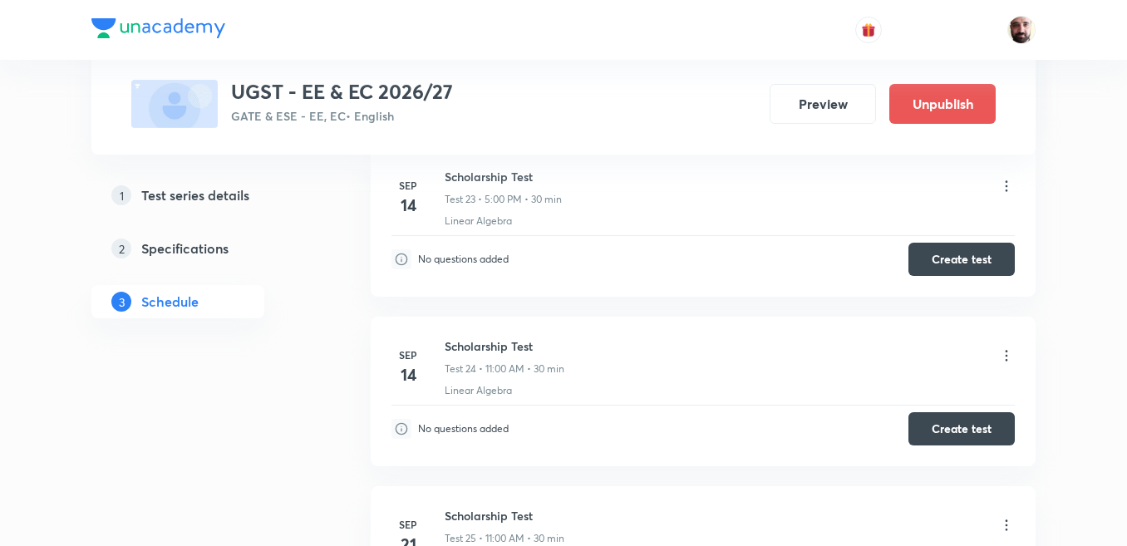
scroll to position [3826, 0]
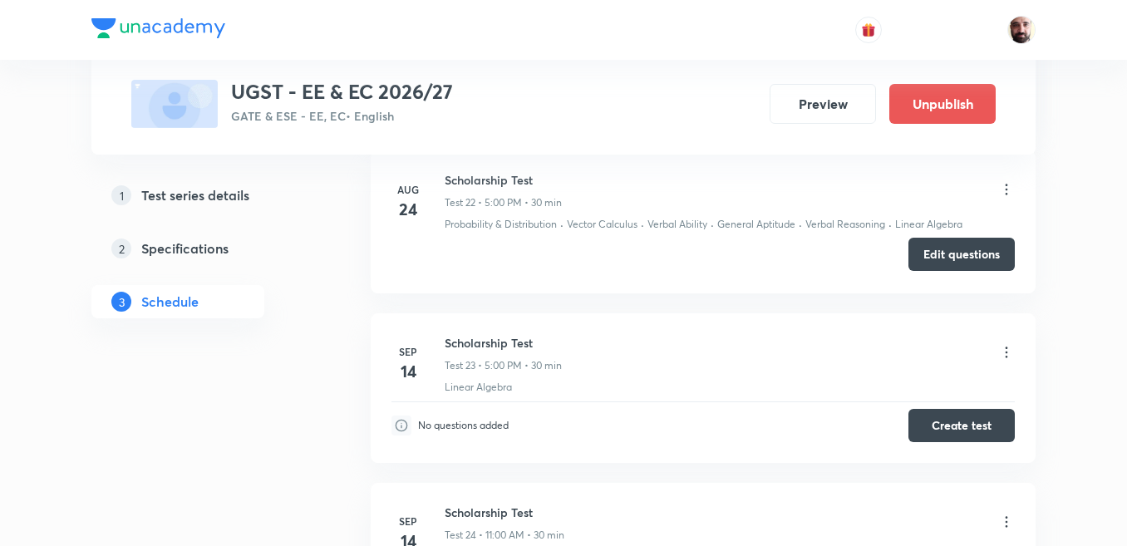
click at [957, 254] on button "Edit questions" at bounding box center [961, 254] width 106 height 33
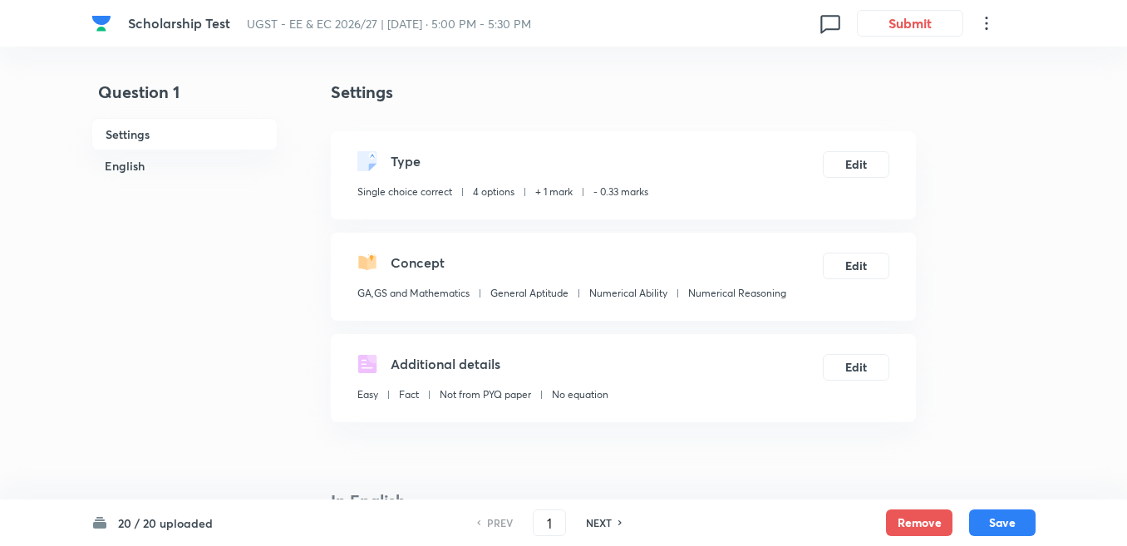
checkbox input "true"
click at [891, 28] on button "Submit" at bounding box center [910, 21] width 106 height 27
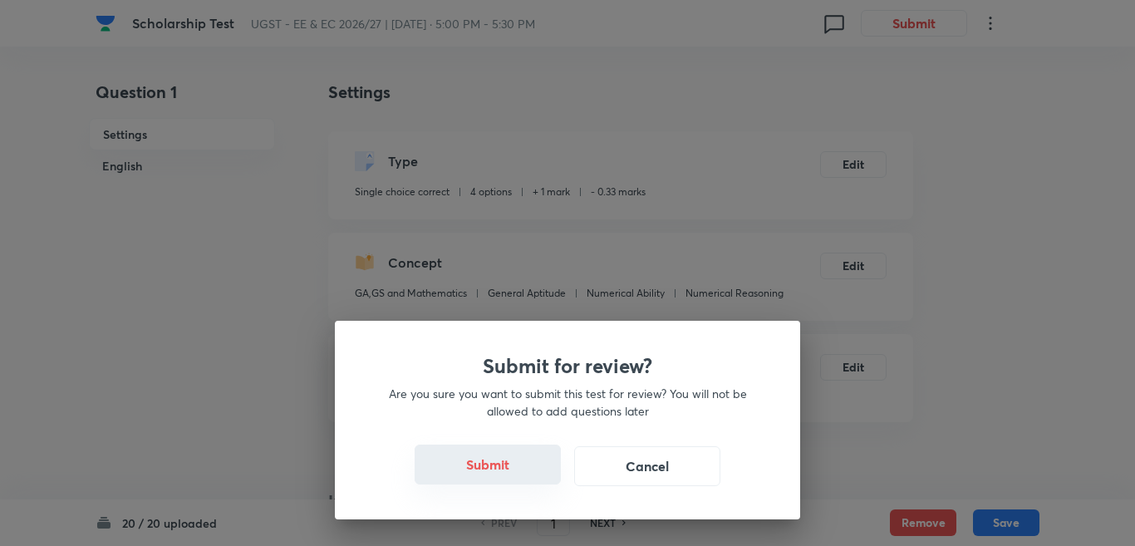
click at [492, 461] on button "Submit" at bounding box center [488, 464] width 146 height 40
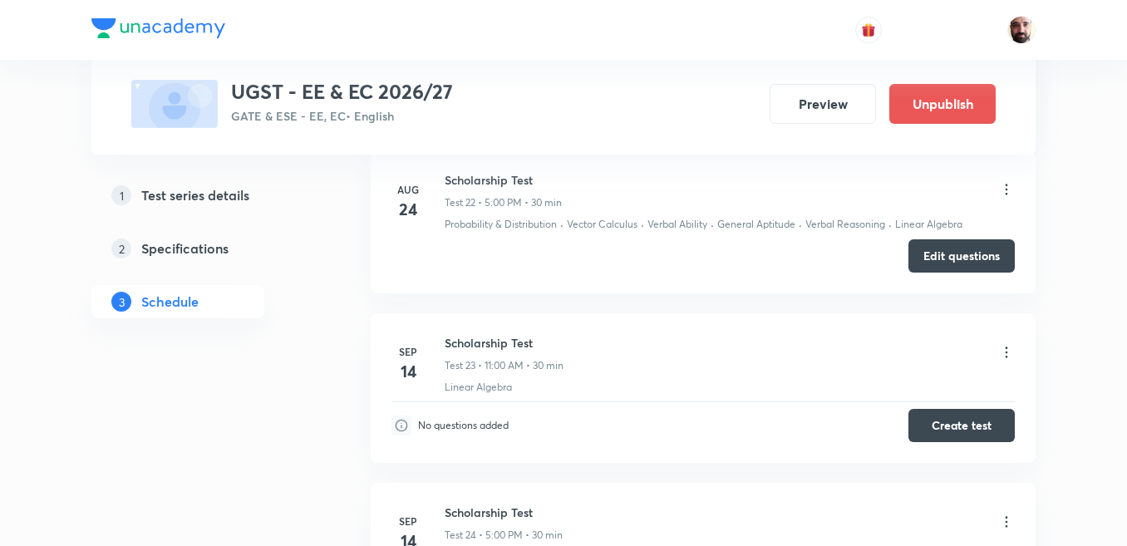
scroll to position [4043, 0]
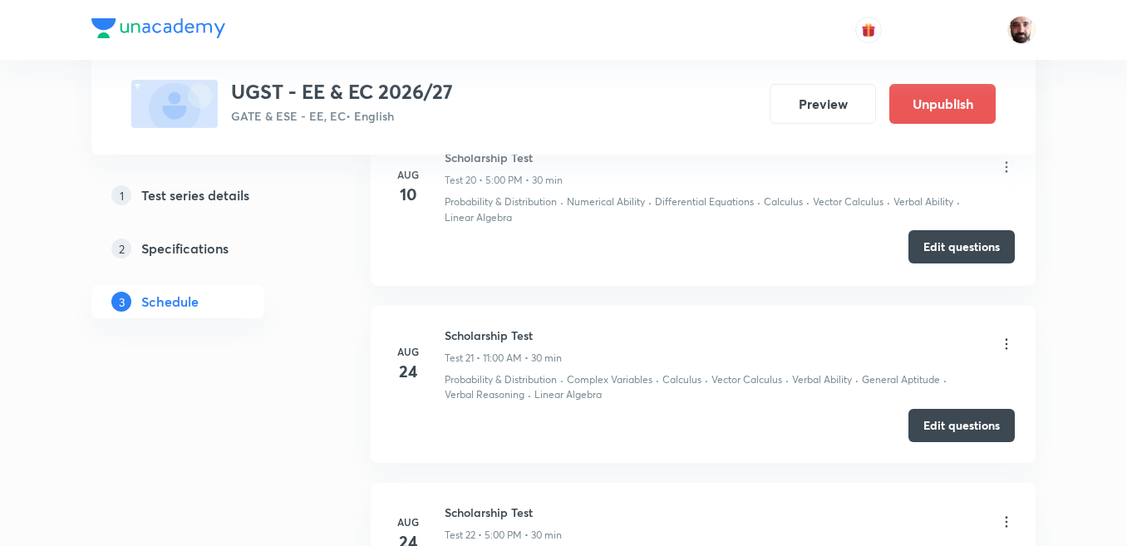
click at [936, 248] on button "Edit questions" at bounding box center [961, 246] width 106 height 33
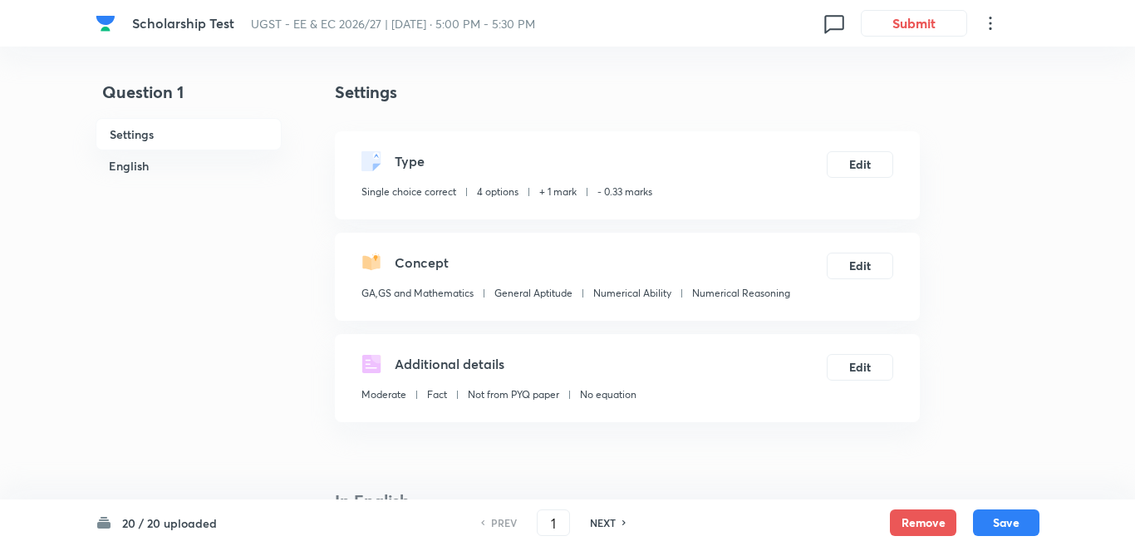
checkbox input "true"
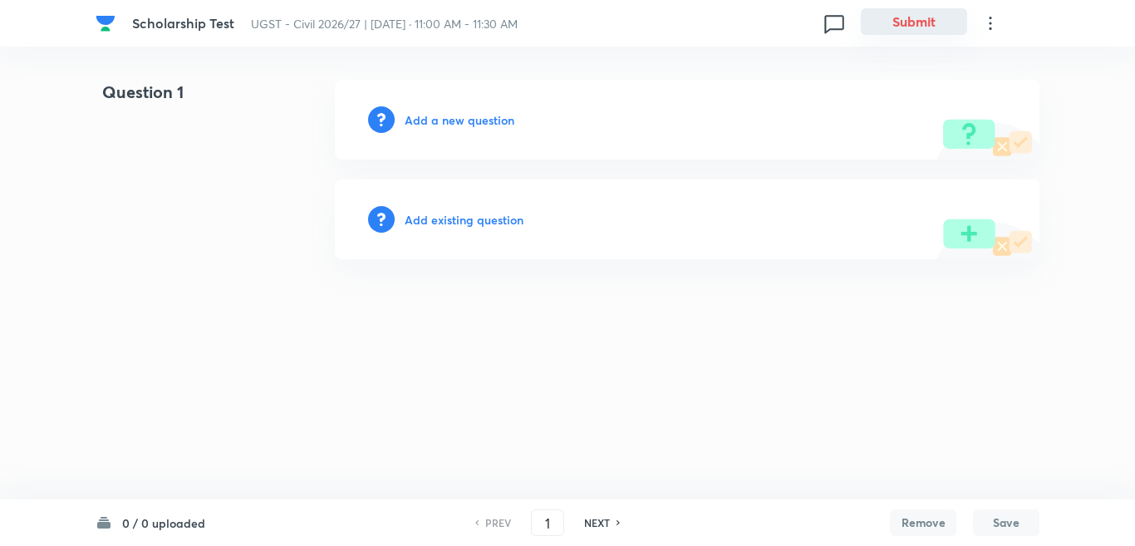
click at [900, 19] on button "Submit" at bounding box center [914, 21] width 106 height 27
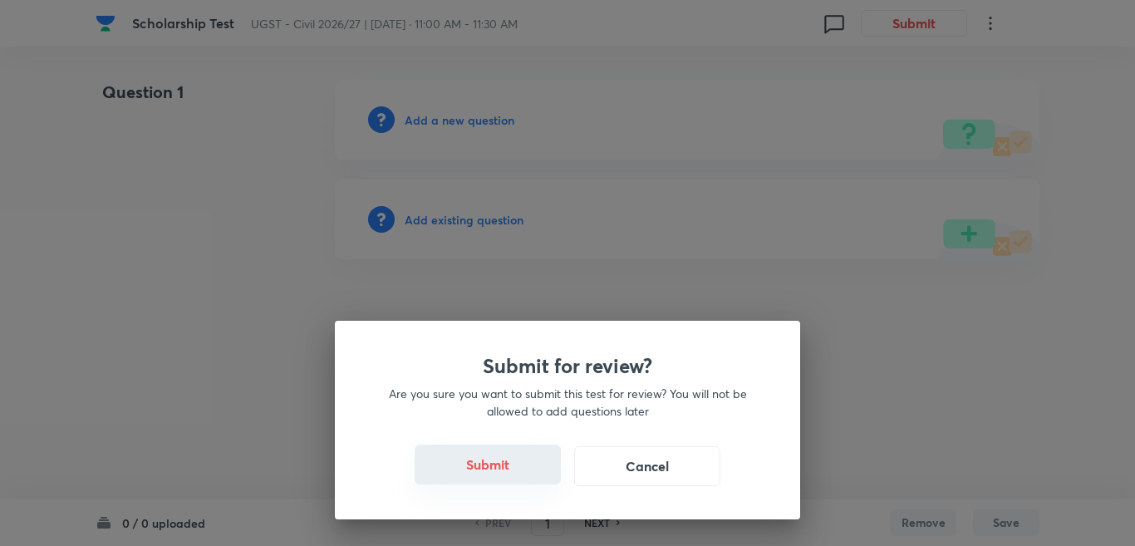
click at [505, 455] on button "Submit" at bounding box center [488, 464] width 146 height 40
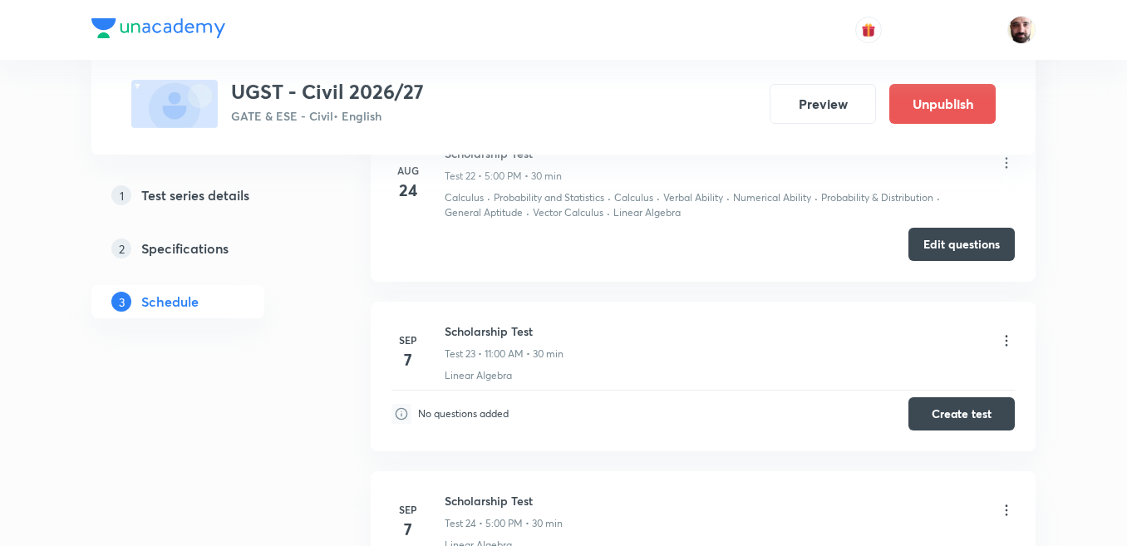
scroll to position [4486, 0]
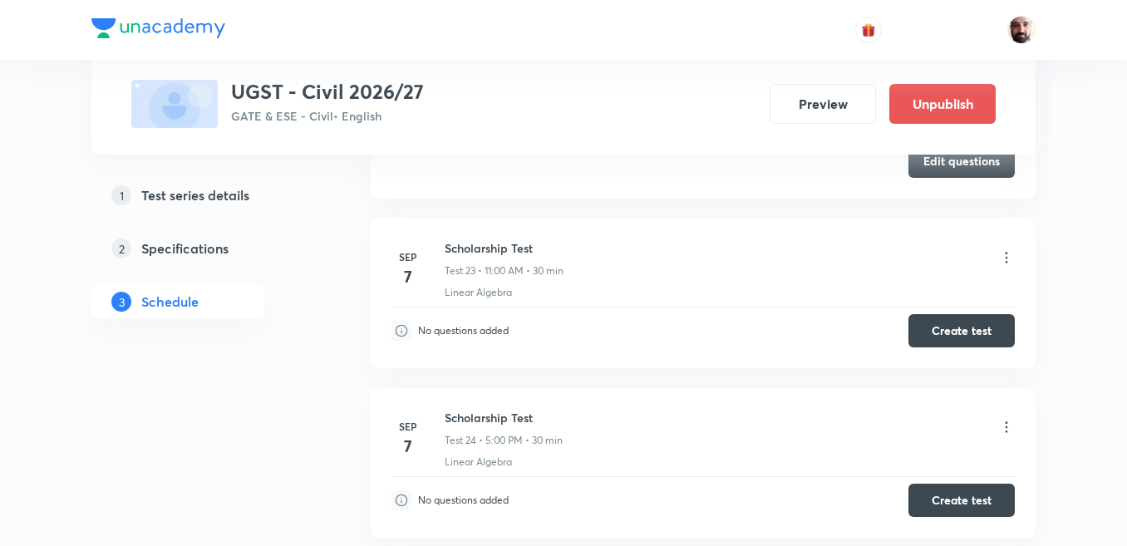
click at [1003, 258] on icon at bounding box center [1006, 257] width 17 height 17
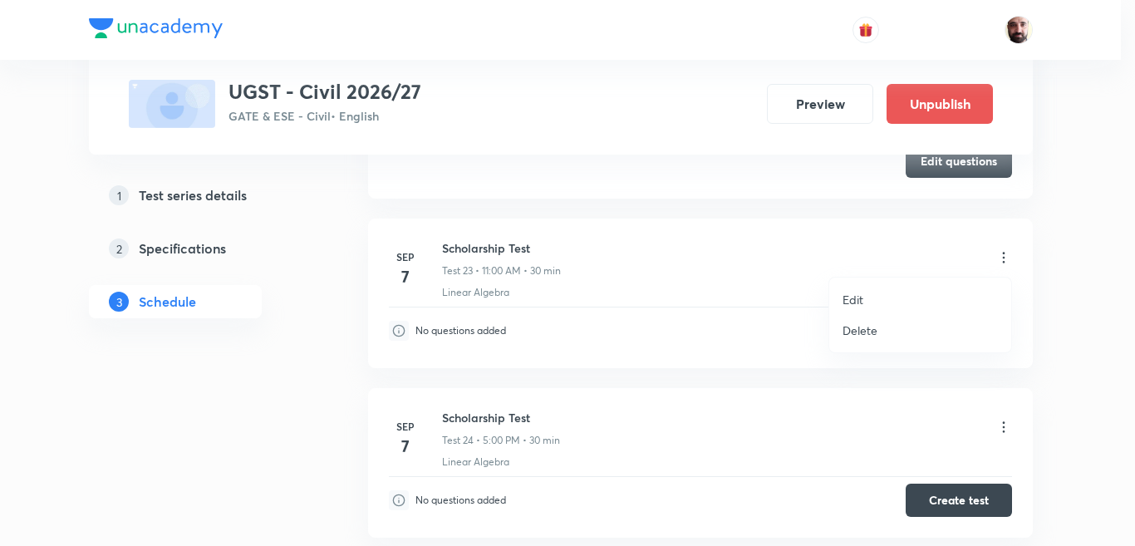
click at [848, 295] on p "Edit" at bounding box center [852, 299] width 21 height 17
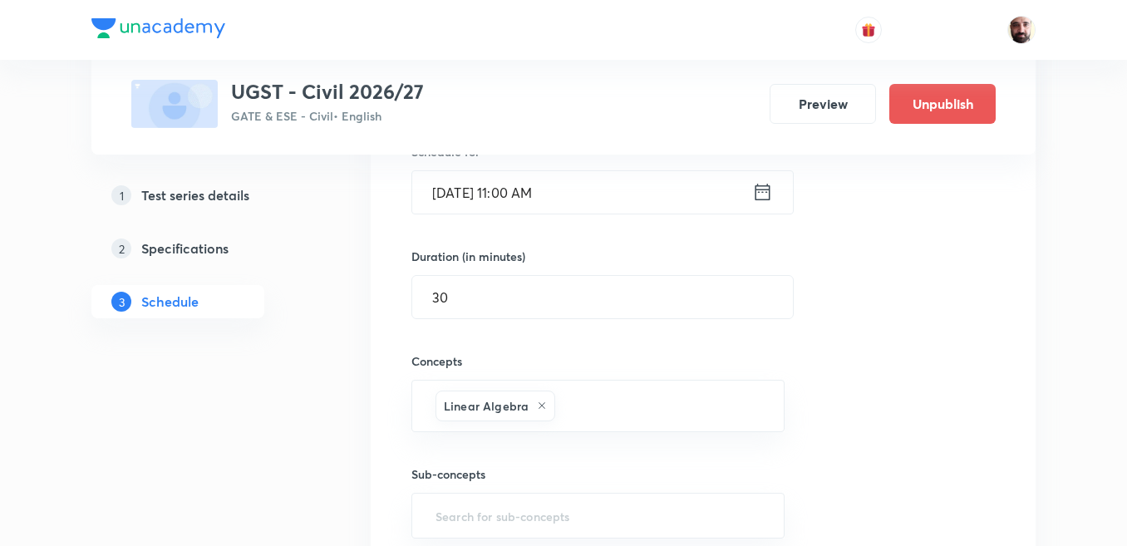
scroll to position [4071, 0]
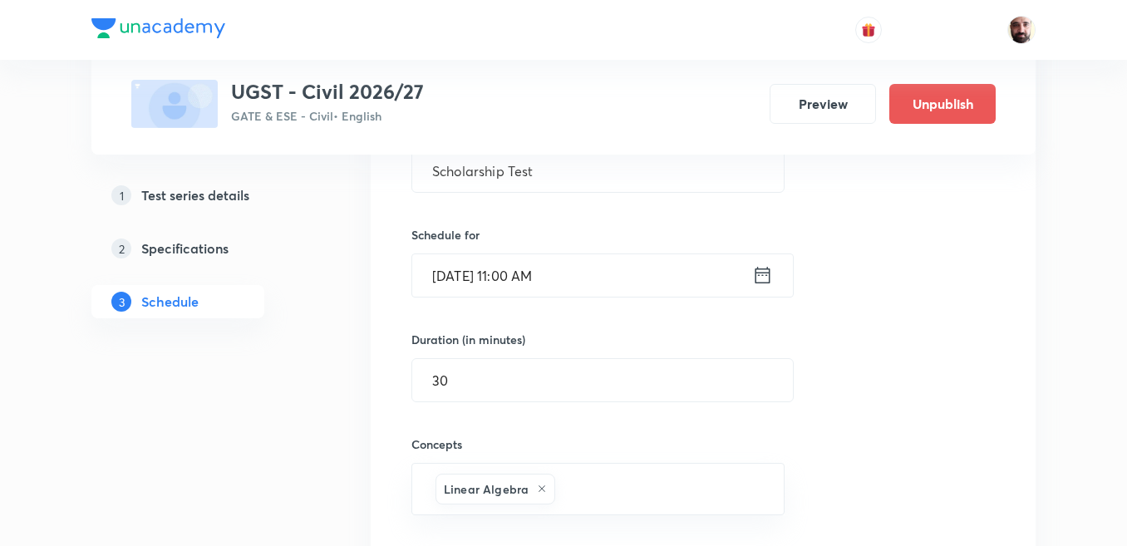
click at [764, 269] on icon at bounding box center [762, 275] width 15 height 17
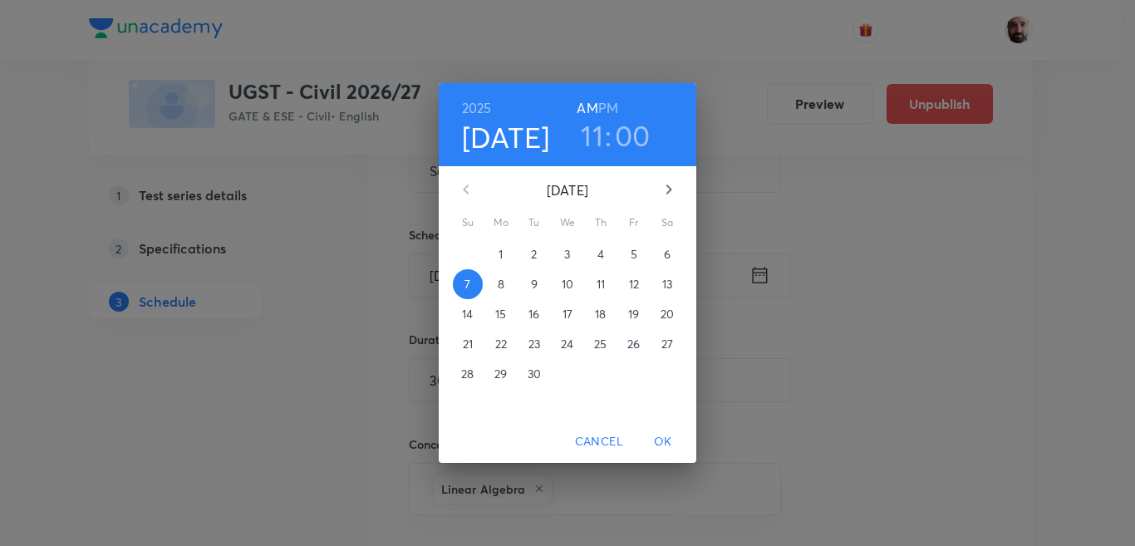
click at [466, 316] on p "14" at bounding box center [467, 314] width 11 height 17
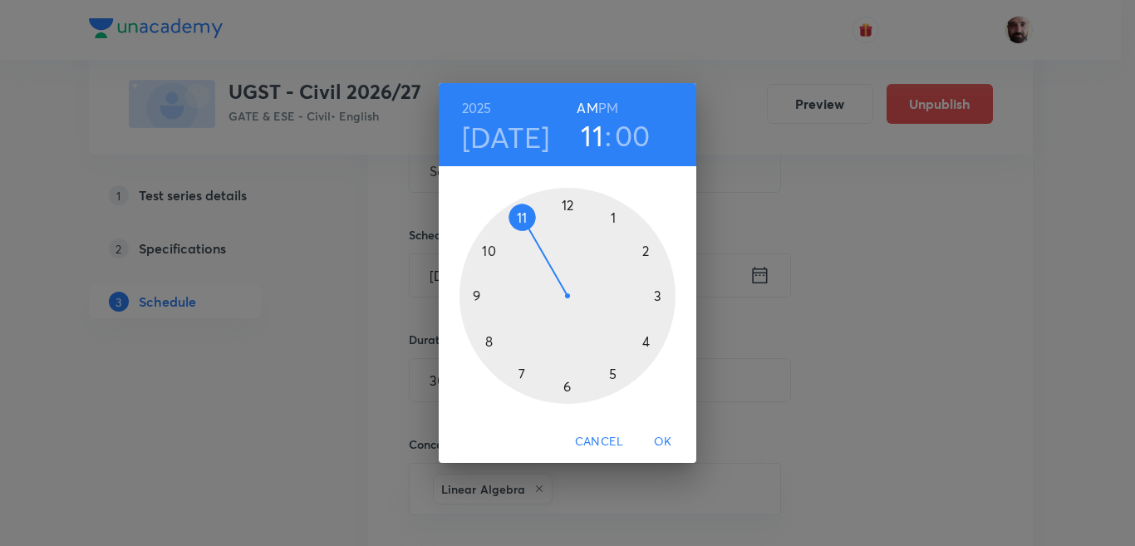
click at [653, 438] on span "OK" at bounding box center [663, 441] width 40 height 21
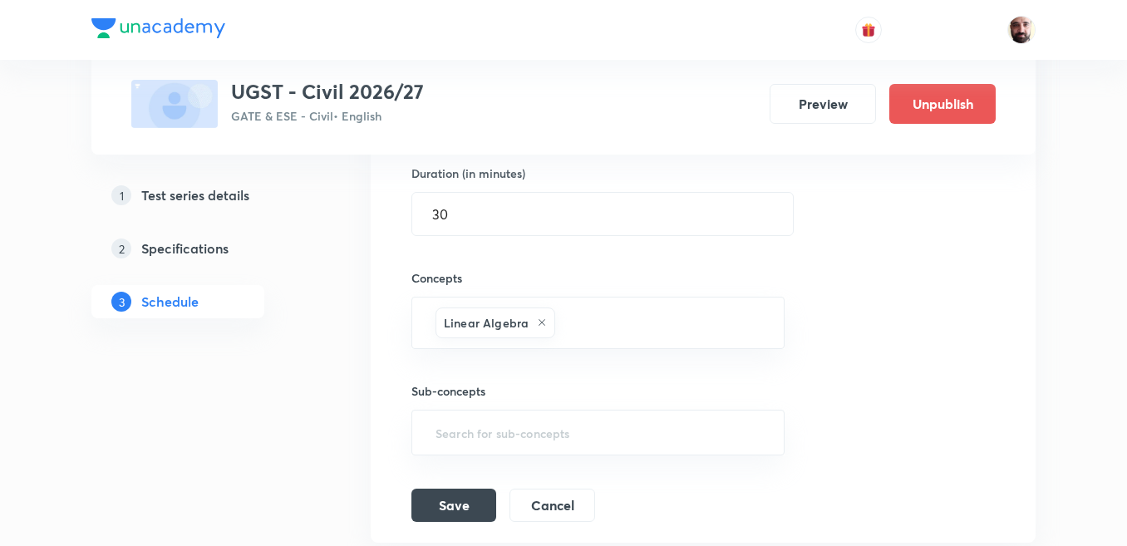
scroll to position [4403, 0]
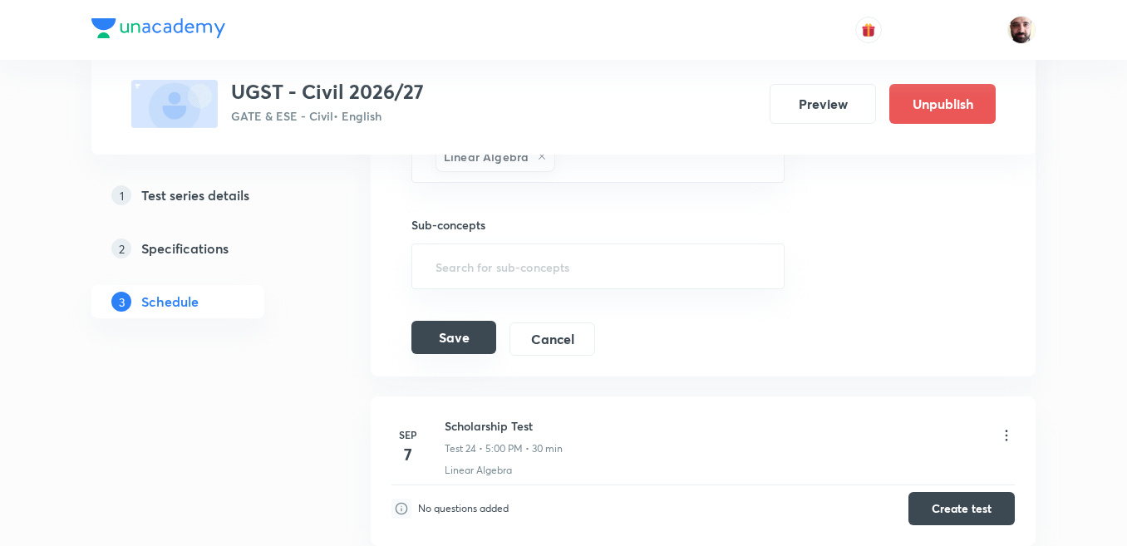
click at [457, 330] on button "Save" at bounding box center [453, 337] width 85 height 33
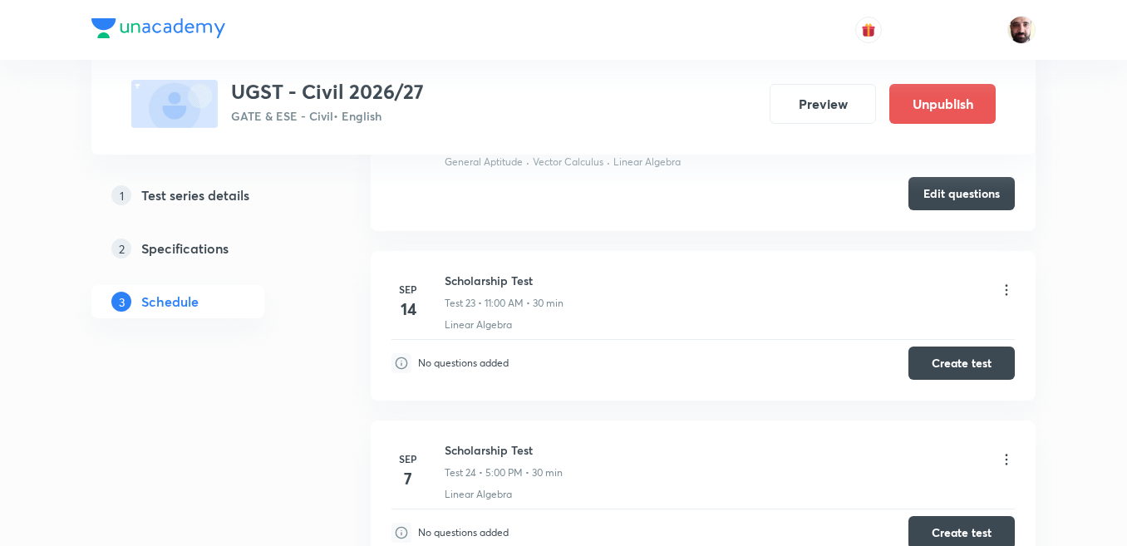
scroll to position [3988, 0]
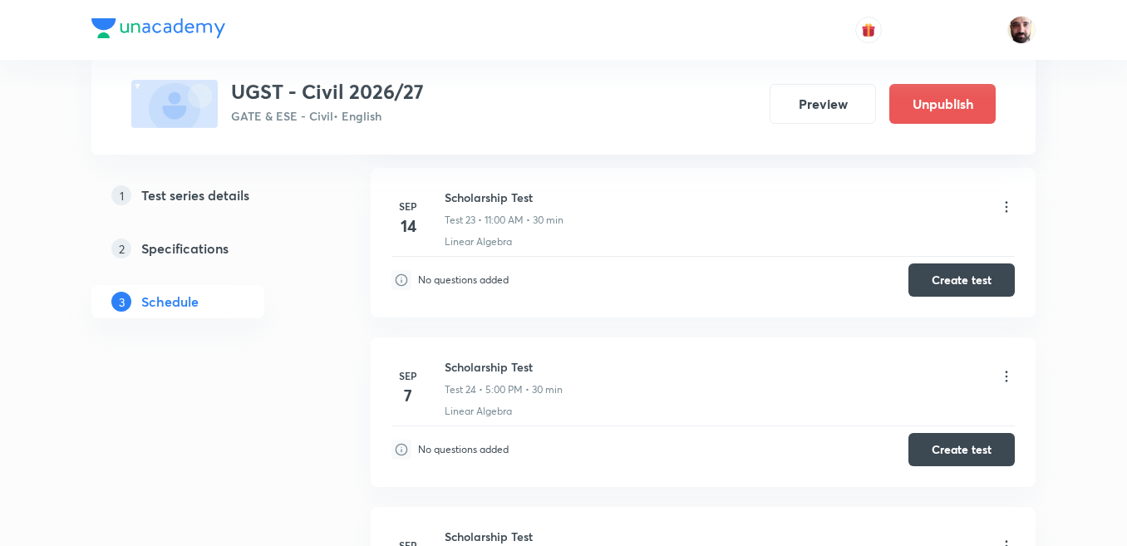
click at [1004, 380] on icon at bounding box center [1006, 376] width 17 height 17
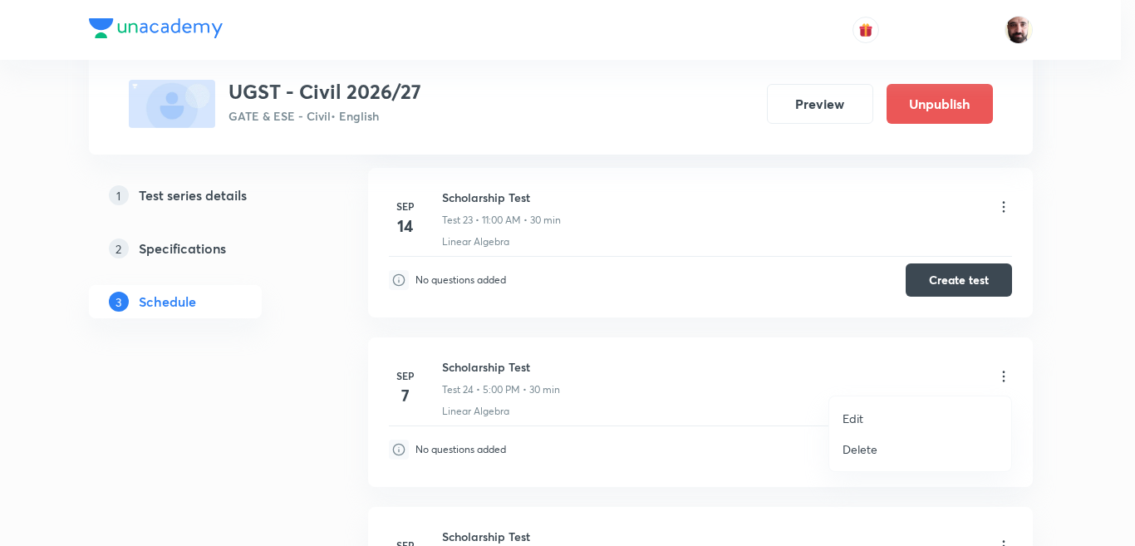
click at [864, 418] on li "Edit" at bounding box center [920, 418] width 182 height 31
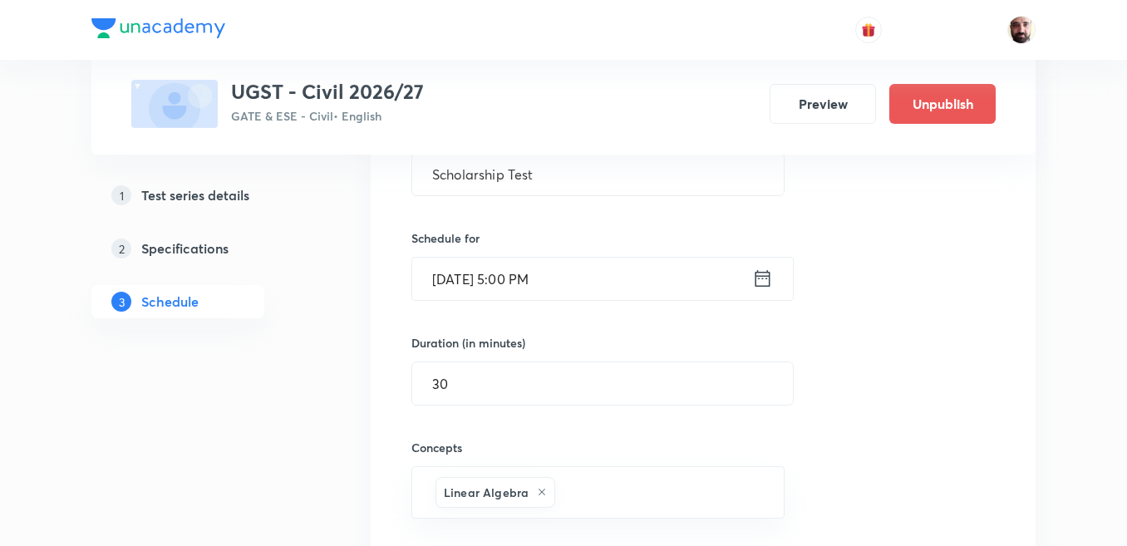
scroll to position [4320, 0]
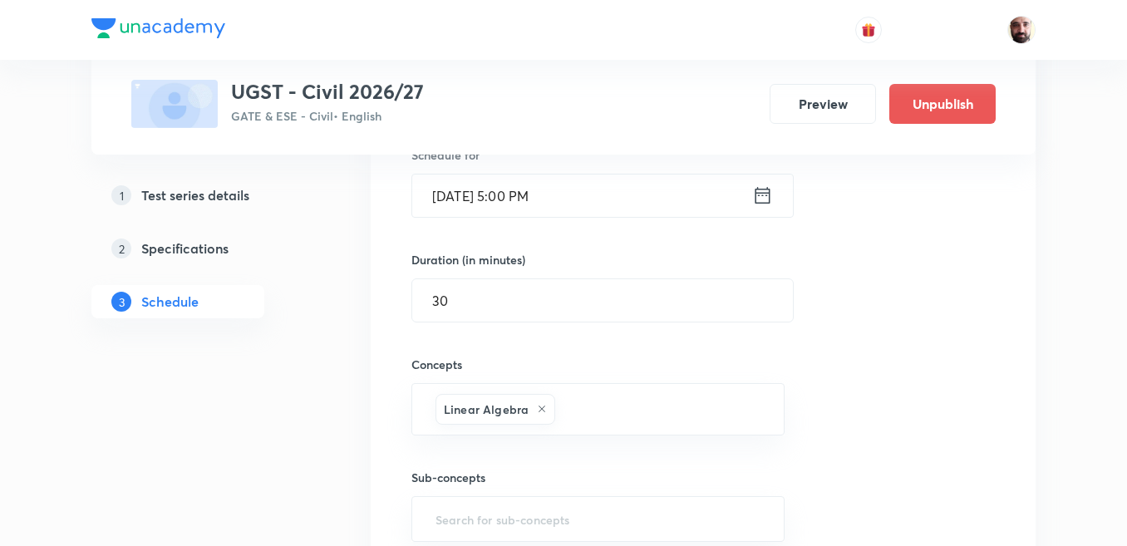
click at [767, 187] on icon at bounding box center [762, 195] width 21 height 23
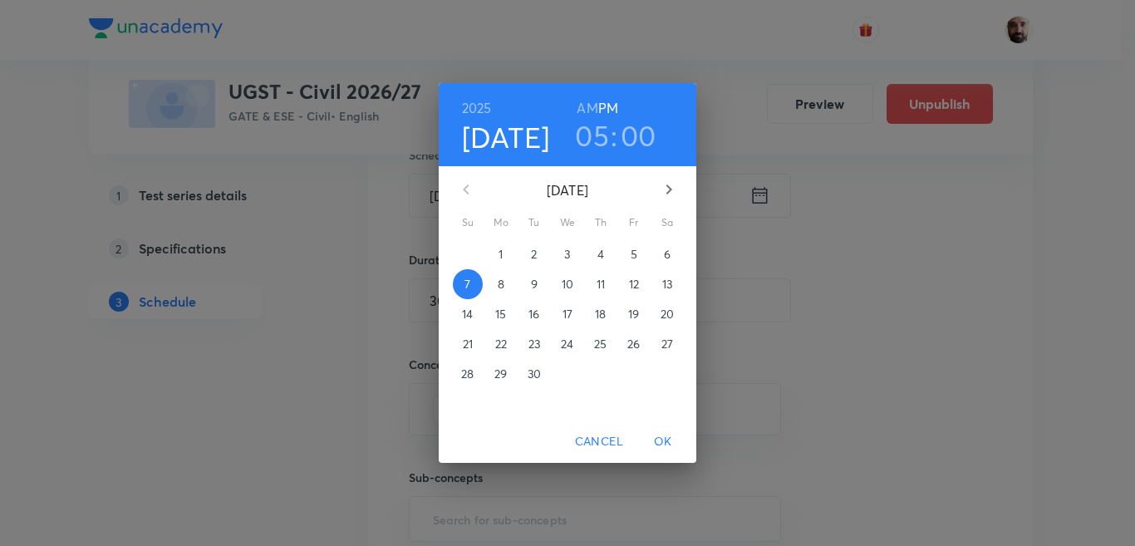
click at [468, 313] on p "14" at bounding box center [467, 314] width 11 height 17
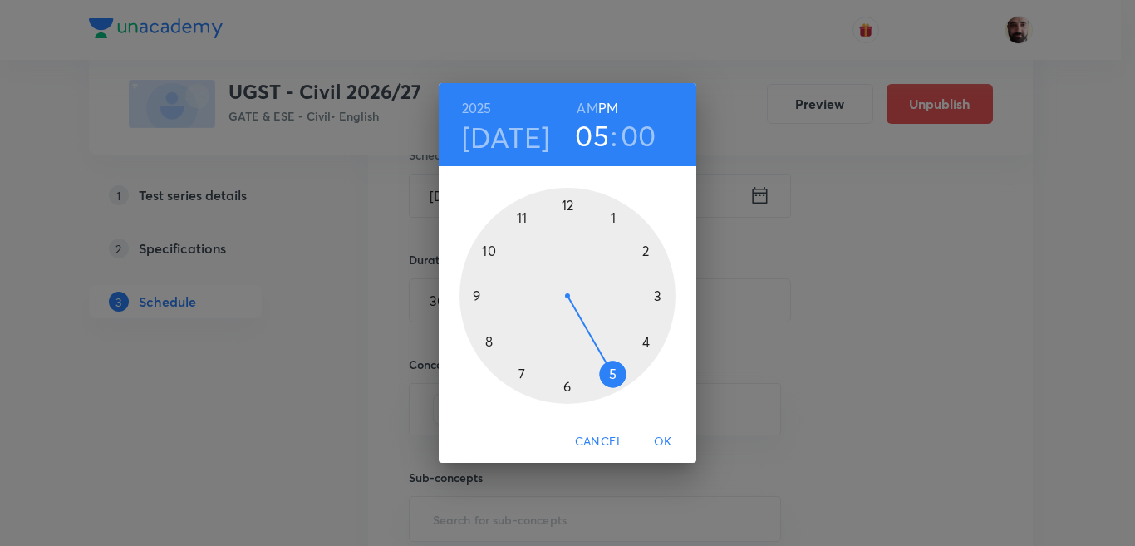
click at [661, 438] on span "OK" at bounding box center [663, 441] width 40 height 21
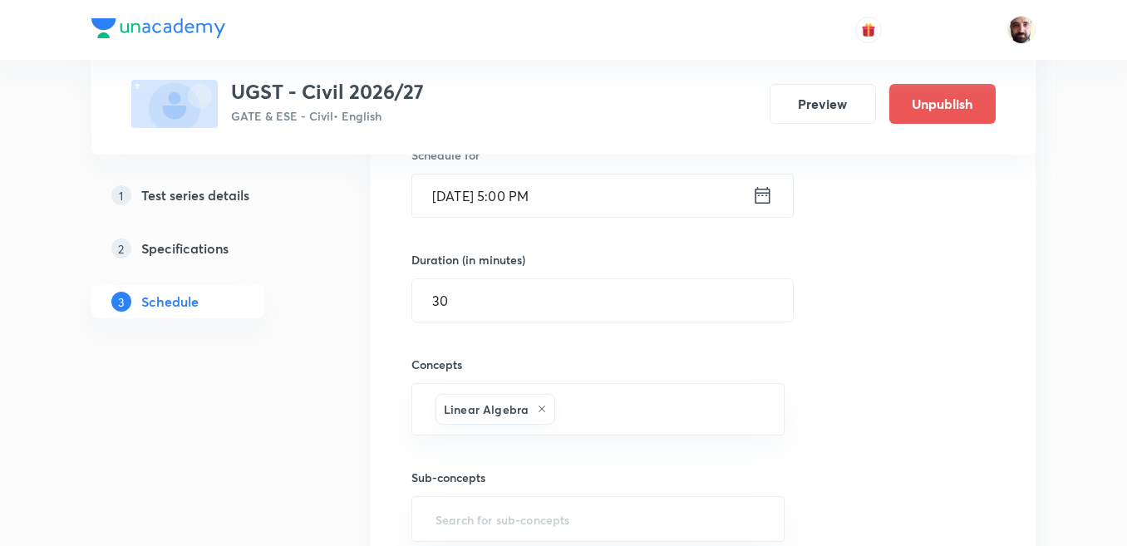
scroll to position [4486, 0]
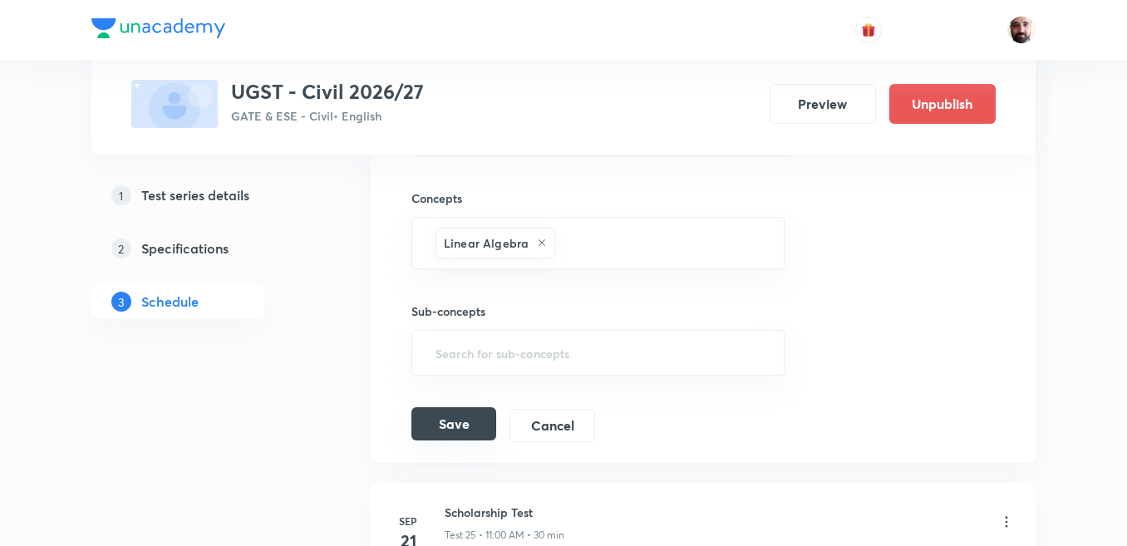
click at [457, 422] on button "Save" at bounding box center [453, 423] width 85 height 33
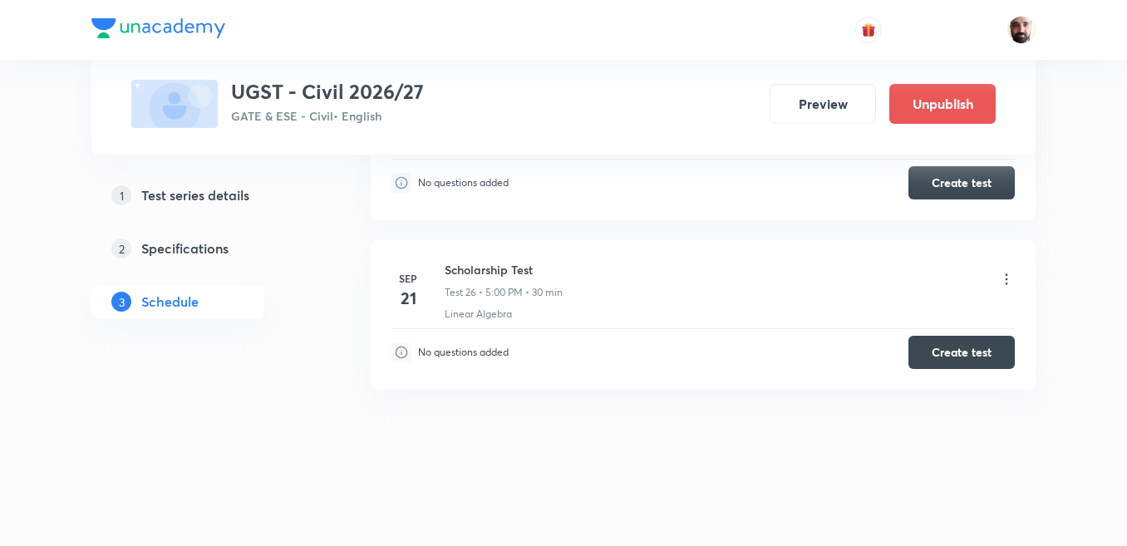
scroll to position [4424, 0]
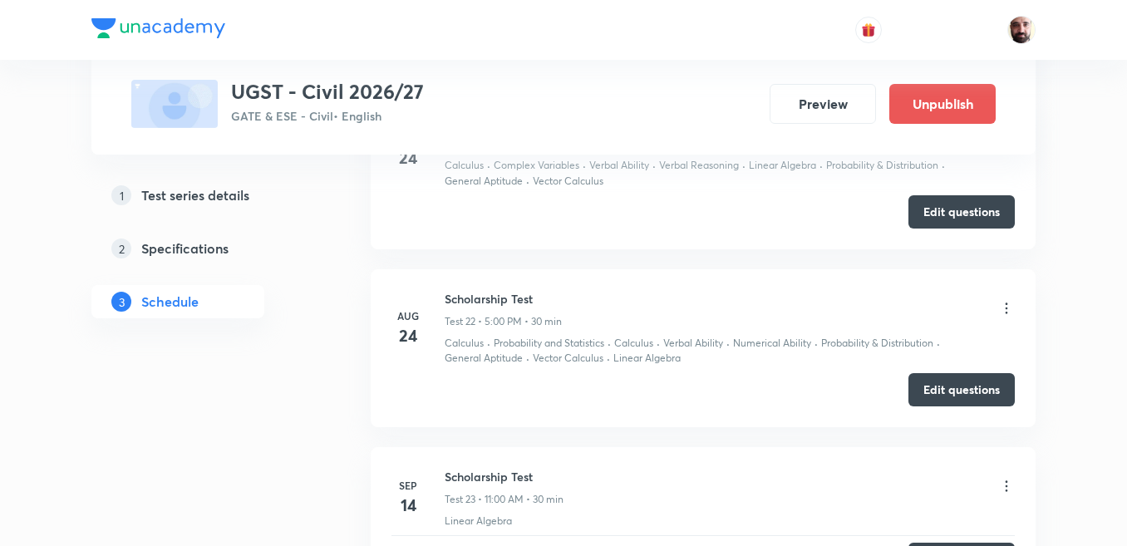
scroll to position [4092, 0]
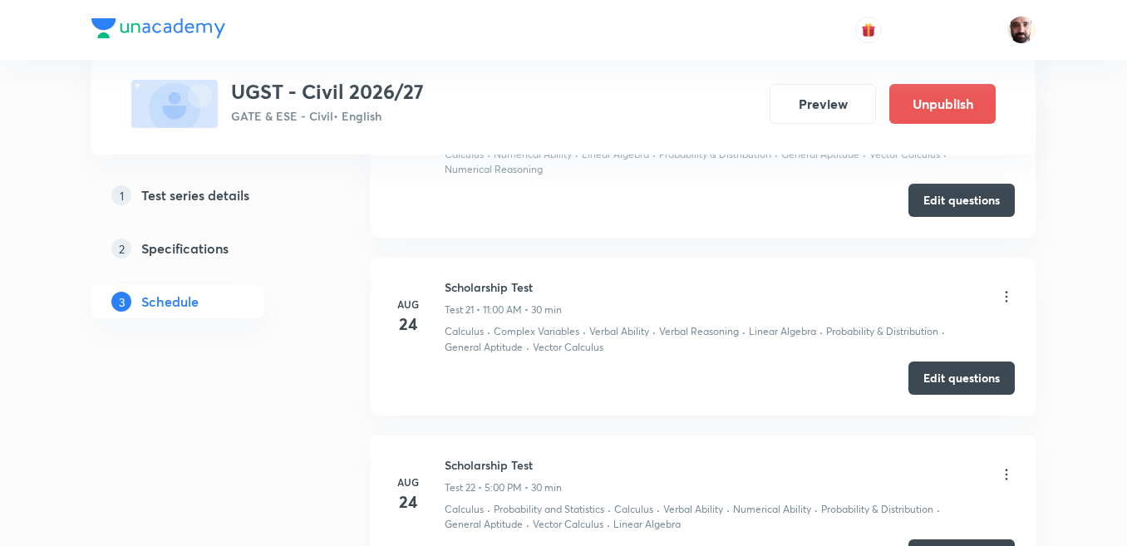
drag, startPoint x: 945, startPoint y: 199, endPoint x: 920, endPoint y: 249, distance: 56.1
click at [945, 200] on button "Edit questions" at bounding box center [961, 200] width 106 height 33
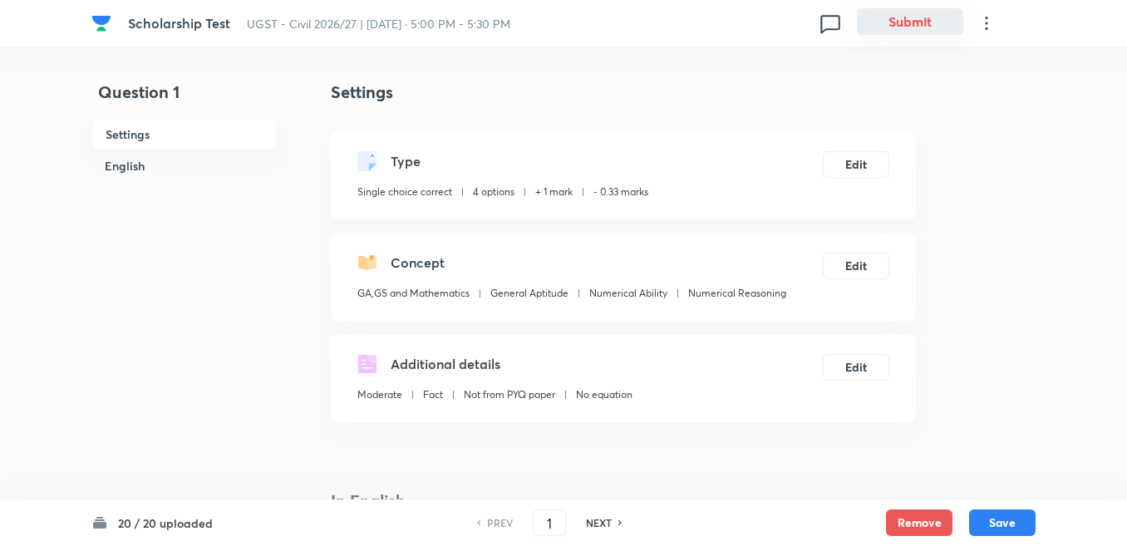
click at [906, 21] on button "Submit" at bounding box center [910, 21] width 106 height 27
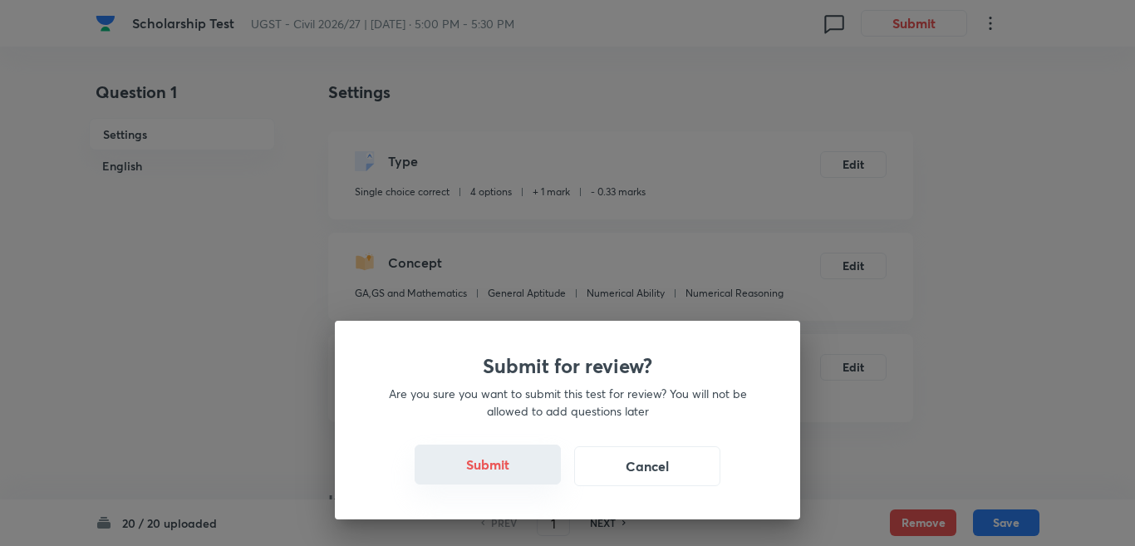
click at [493, 461] on button "Submit" at bounding box center [488, 464] width 146 height 40
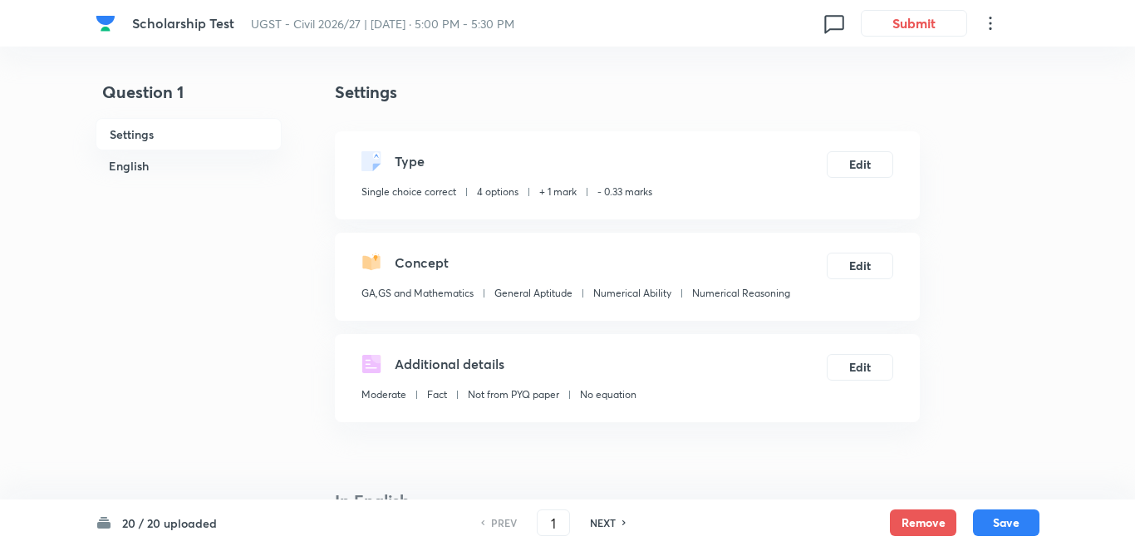
checkbox input "true"
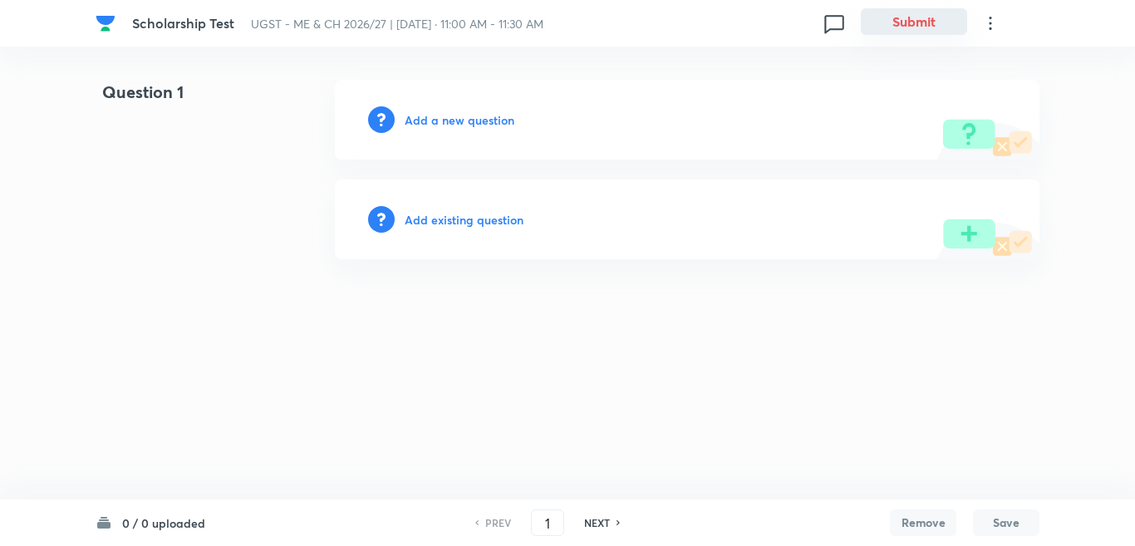
click at [906, 21] on button "Submit" at bounding box center [914, 21] width 106 height 27
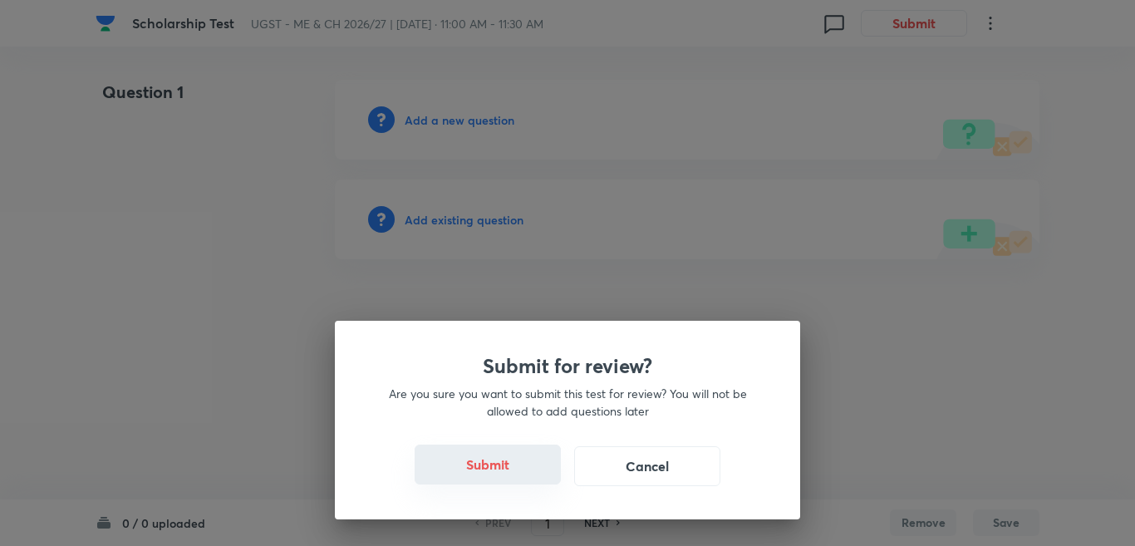
click at [481, 469] on button "Submit" at bounding box center [488, 464] width 146 height 40
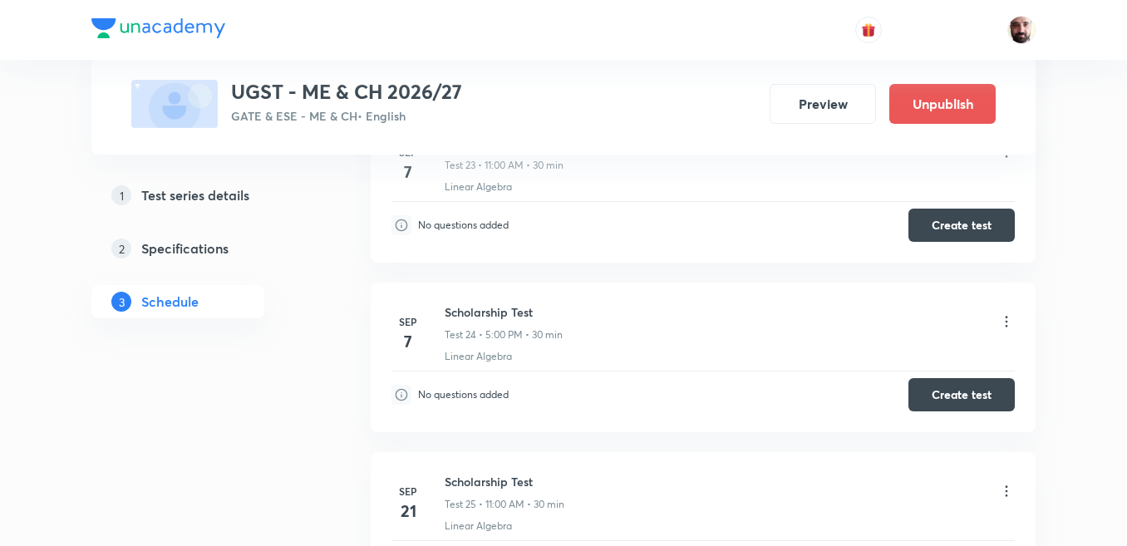
scroll to position [4486, 0]
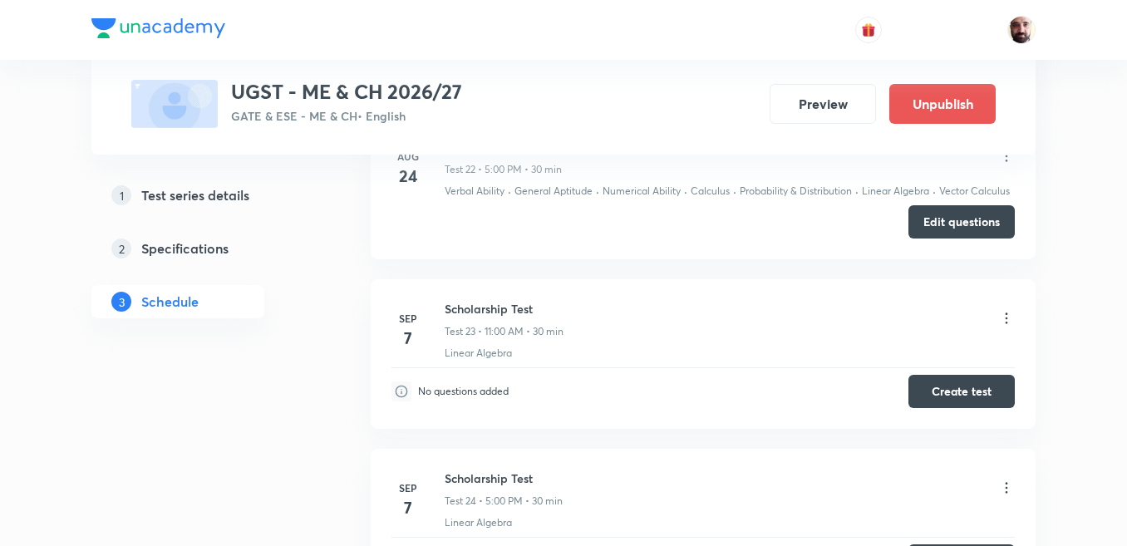
click at [1004, 317] on icon at bounding box center [1006, 318] width 17 height 17
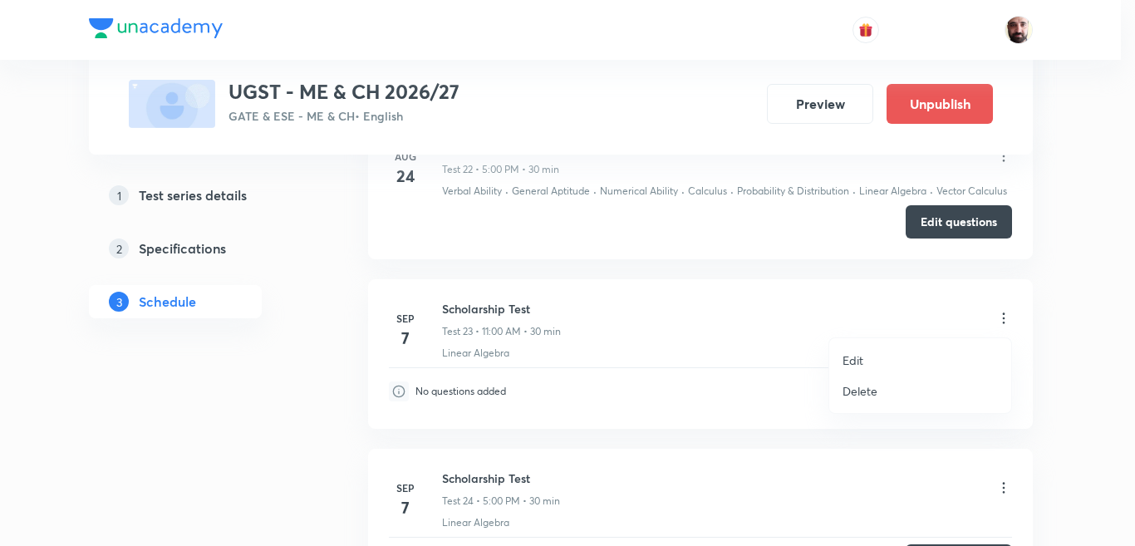
click at [857, 358] on p "Edit" at bounding box center [852, 359] width 21 height 17
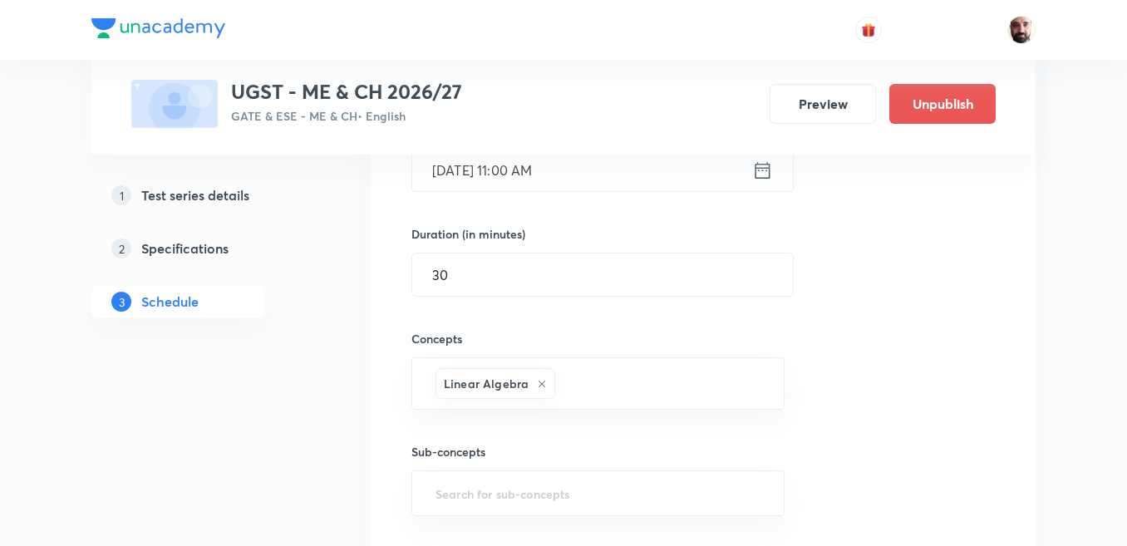
scroll to position [4154, 0]
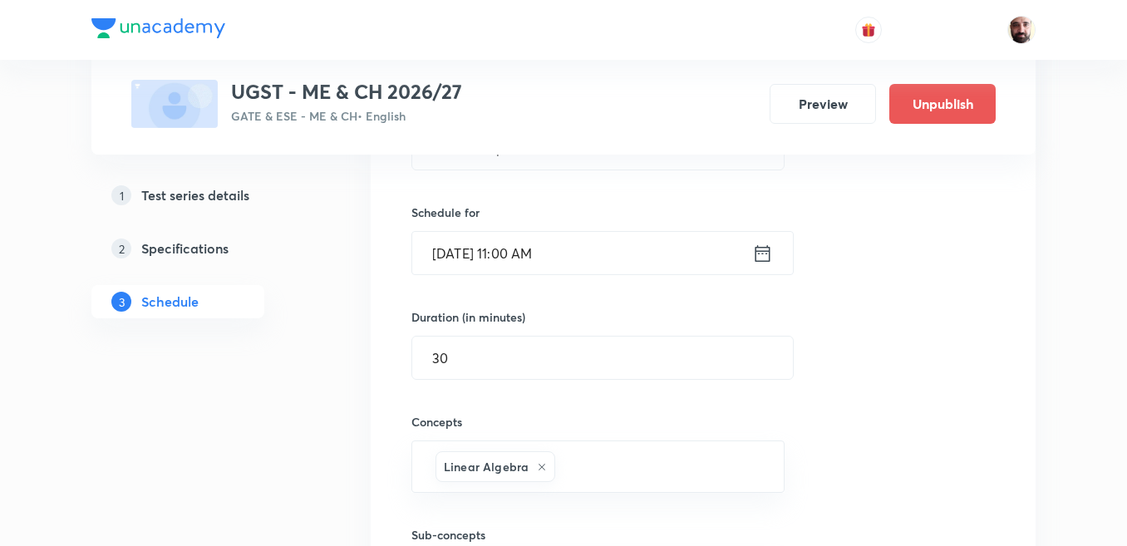
click at [768, 259] on icon at bounding box center [762, 253] width 21 height 23
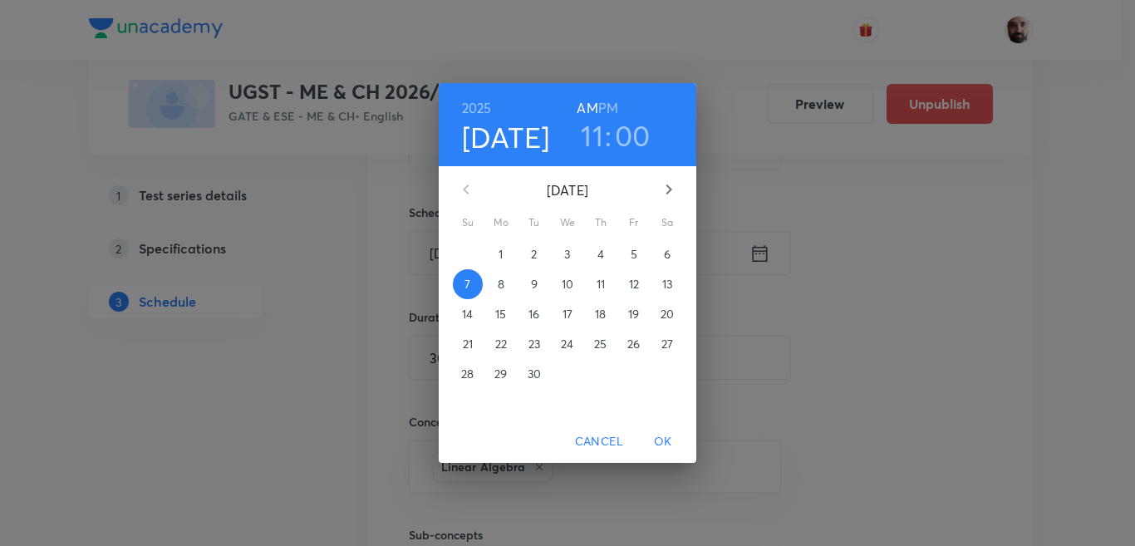
click at [468, 310] on p "14" at bounding box center [467, 314] width 11 height 17
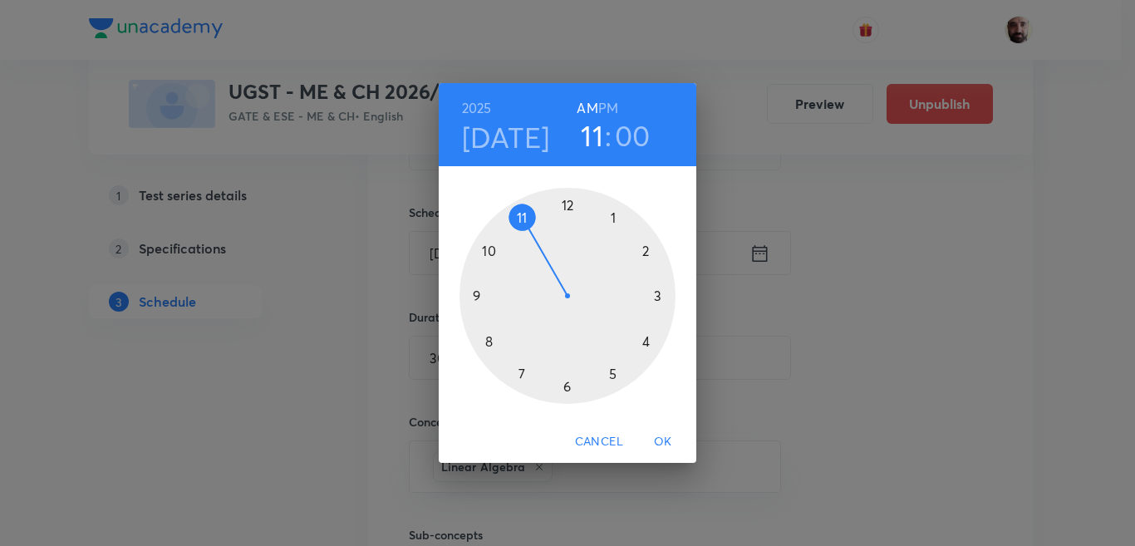
click at [655, 437] on span "OK" at bounding box center [663, 441] width 40 height 21
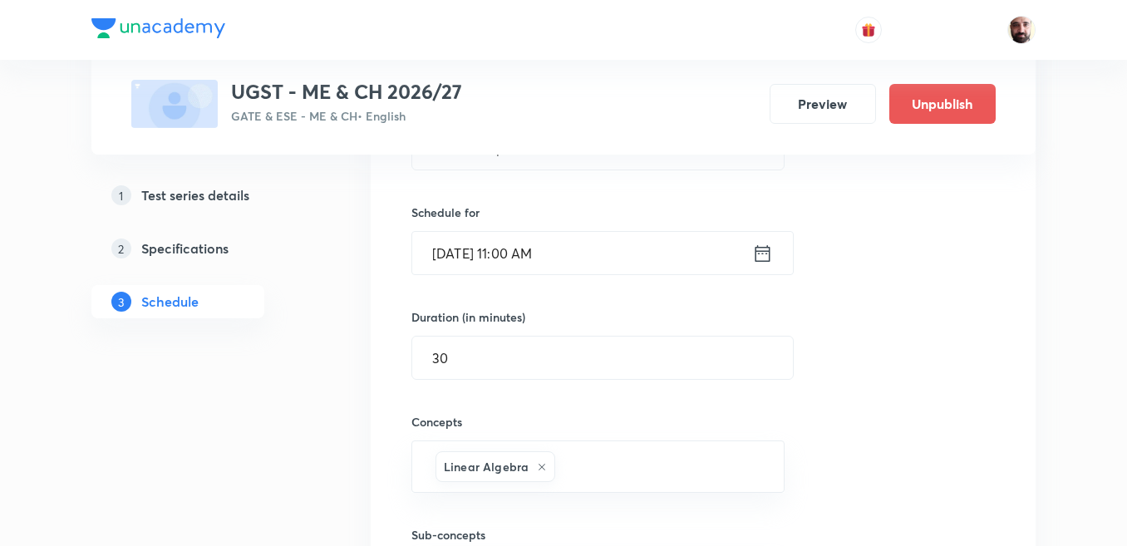
scroll to position [4320, 0]
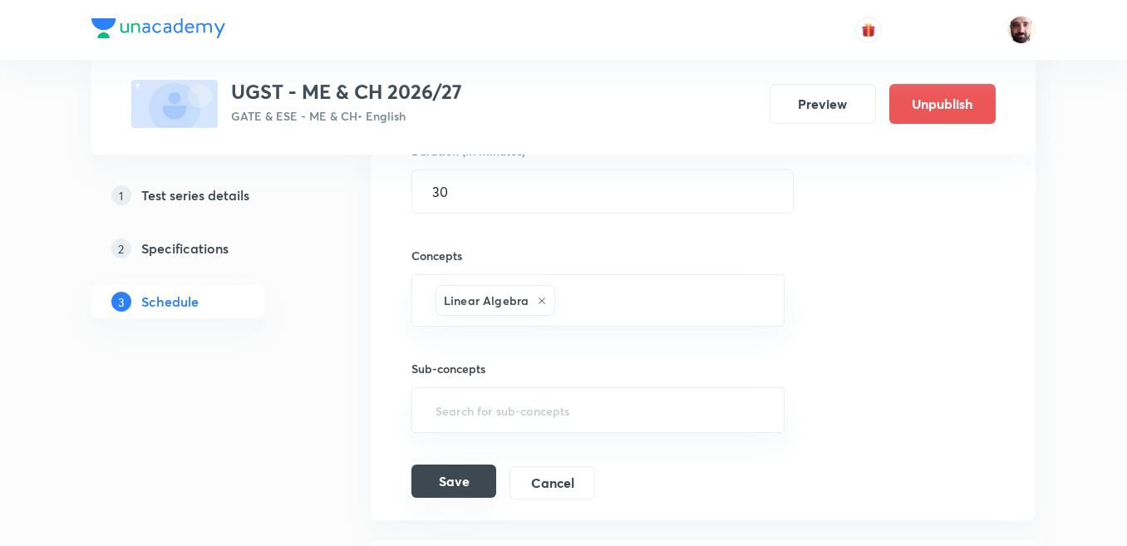
click at [464, 481] on button "Save" at bounding box center [453, 480] width 85 height 33
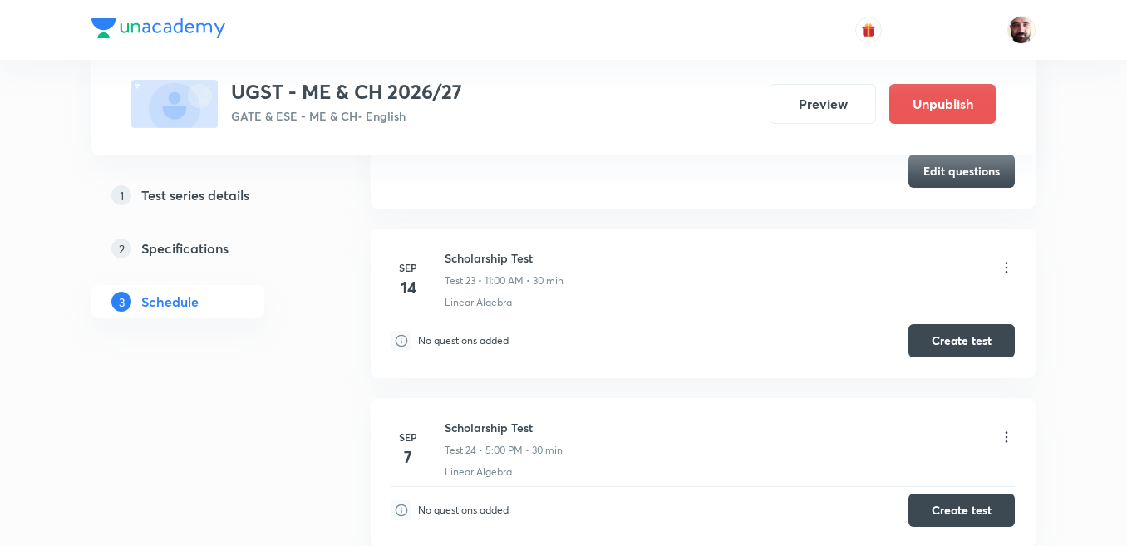
scroll to position [4071, 0]
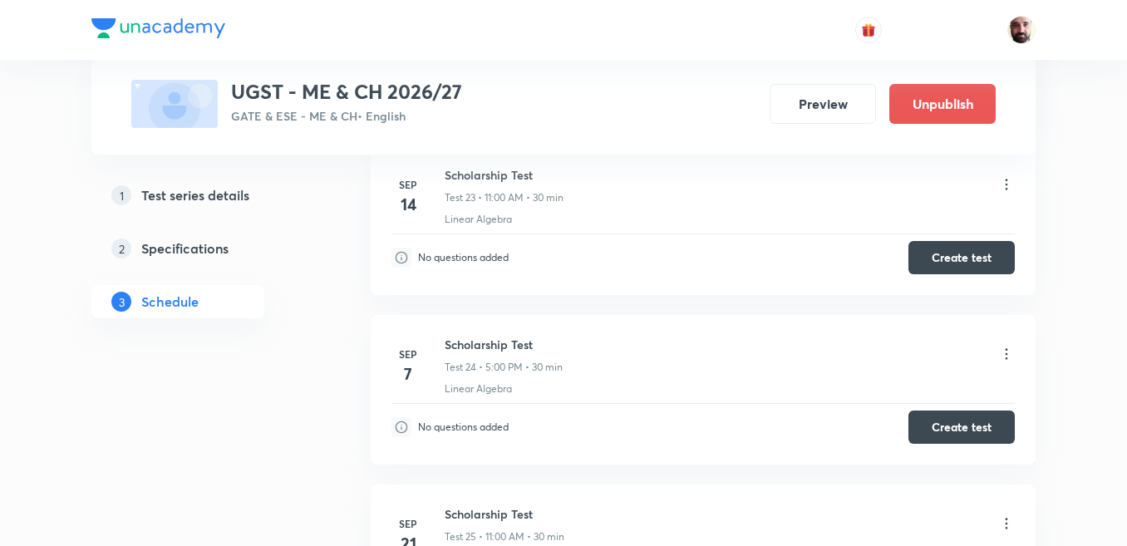
click at [1003, 355] on icon at bounding box center [1006, 354] width 17 height 17
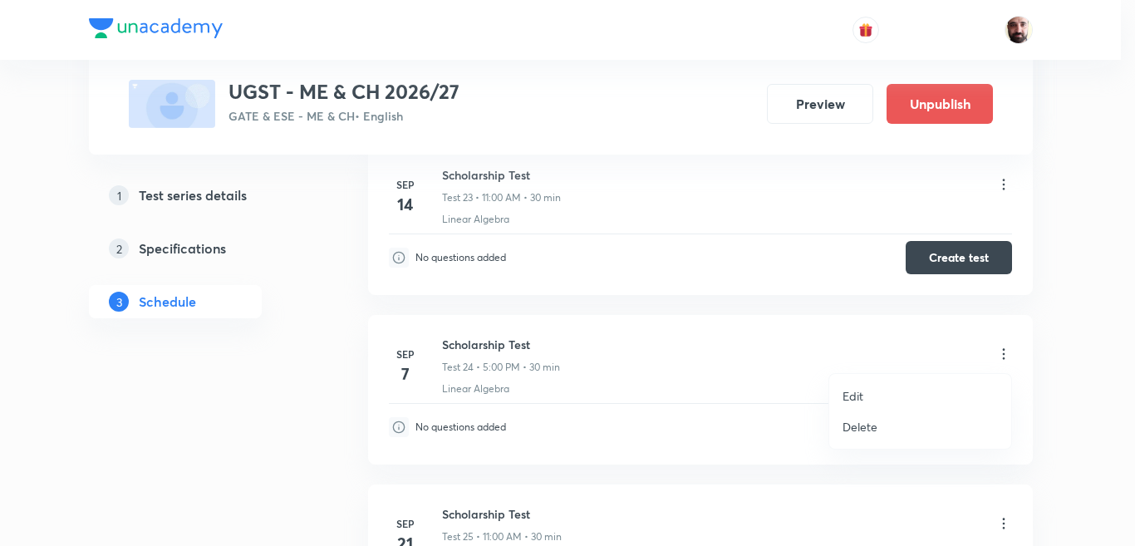
click at [867, 395] on li "Edit" at bounding box center [920, 396] width 182 height 31
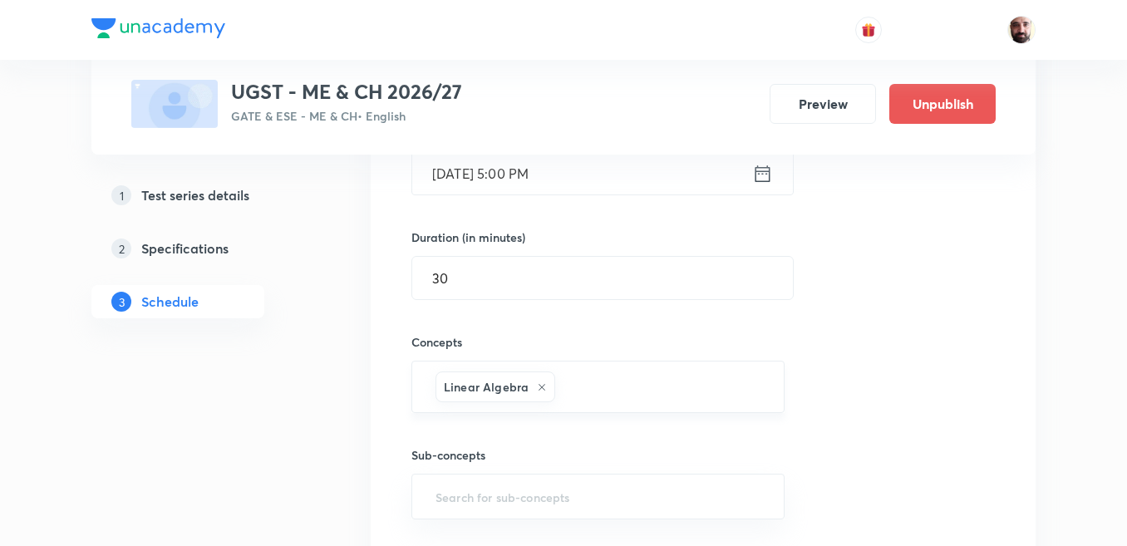
scroll to position [4320, 0]
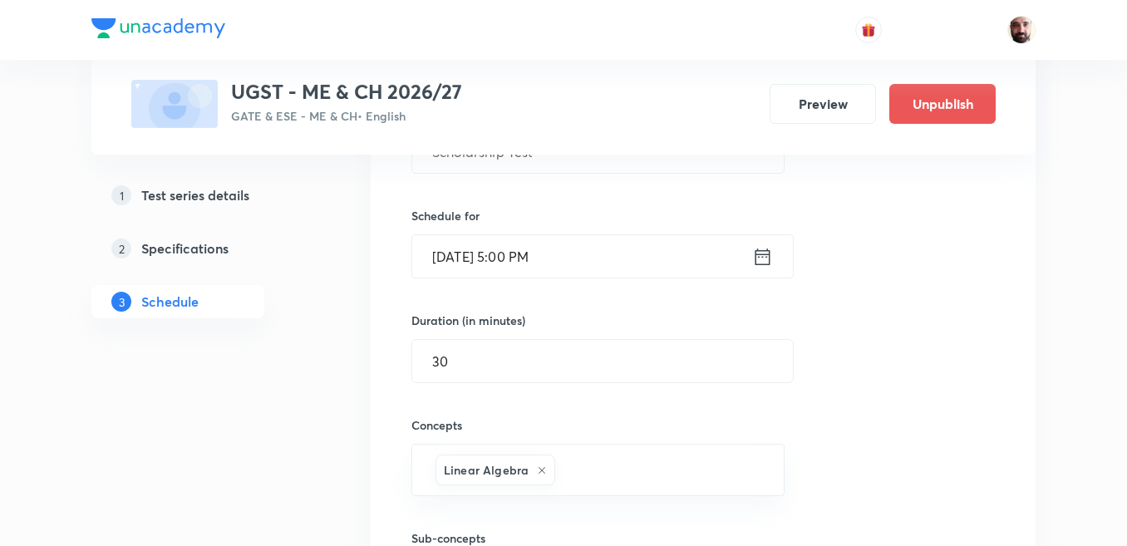
click at [757, 260] on icon at bounding box center [762, 256] width 21 height 23
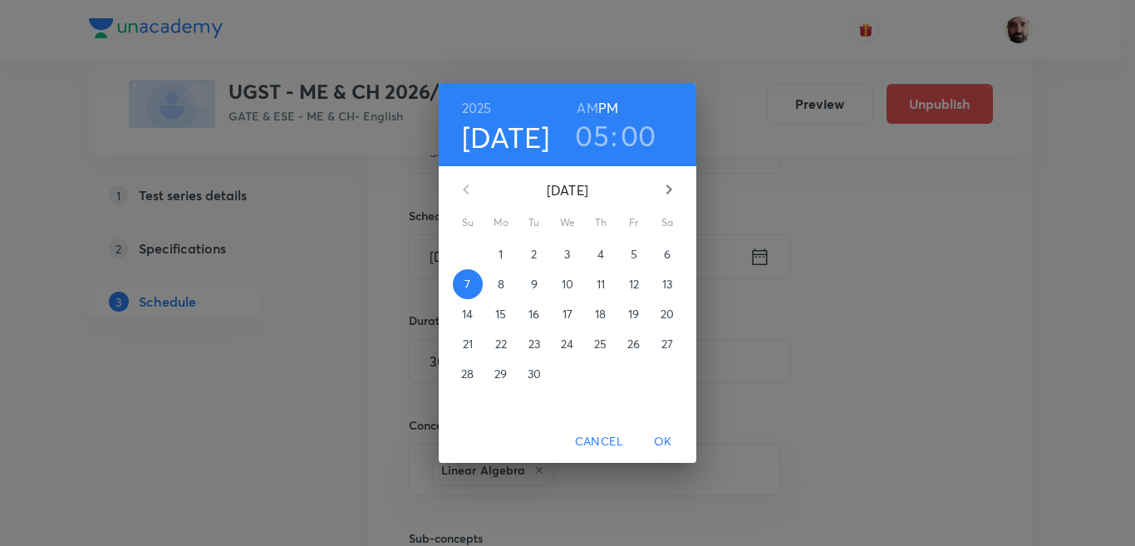
click at [464, 312] on p "14" at bounding box center [467, 314] width 11 height 17
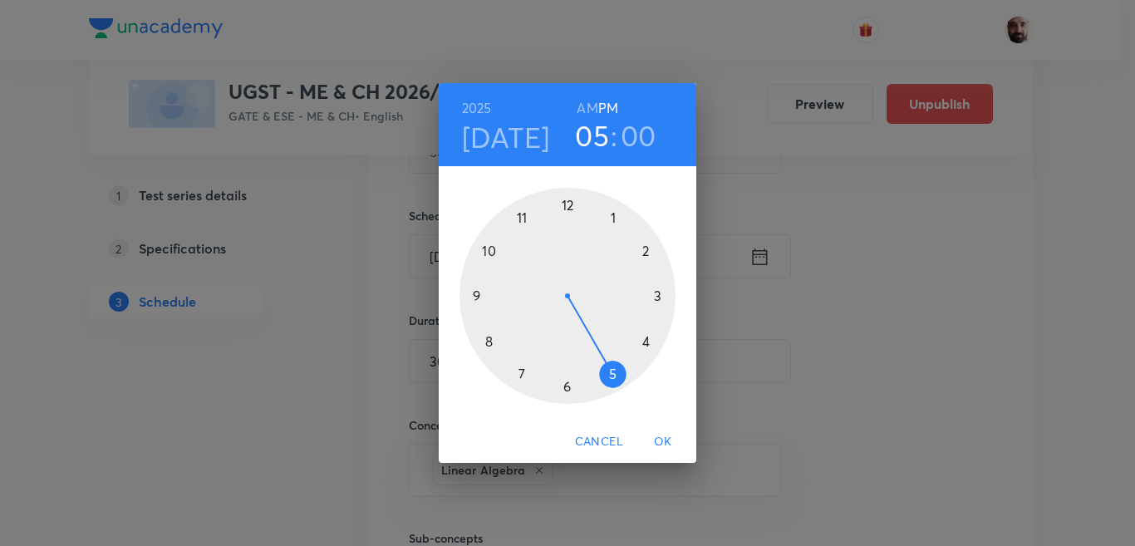
click at [650, 433] on span "OK" at bounding box center [663, 441] width 40 height 21
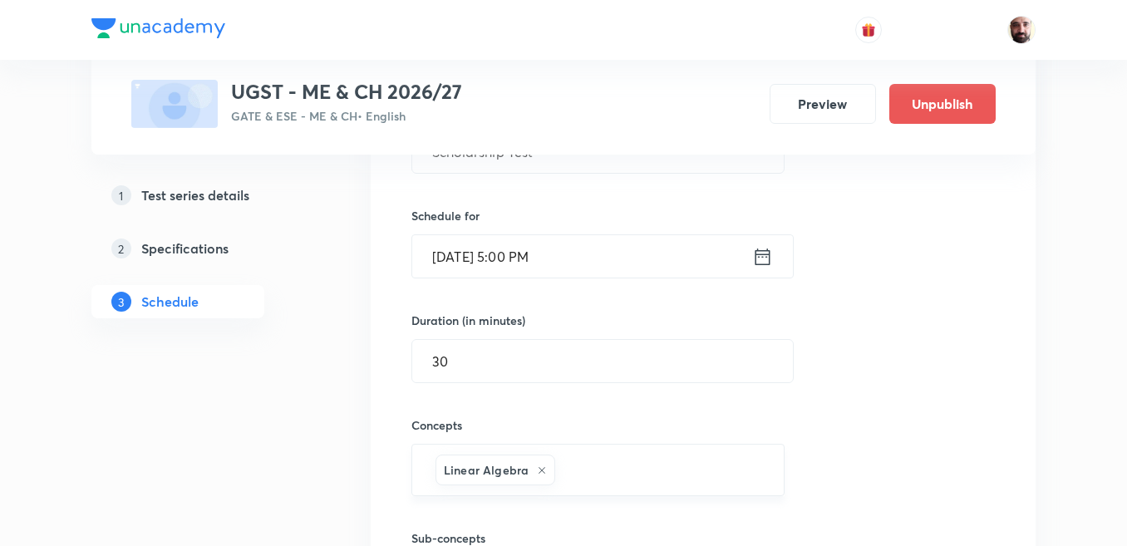
scroll to position [4486, 0]
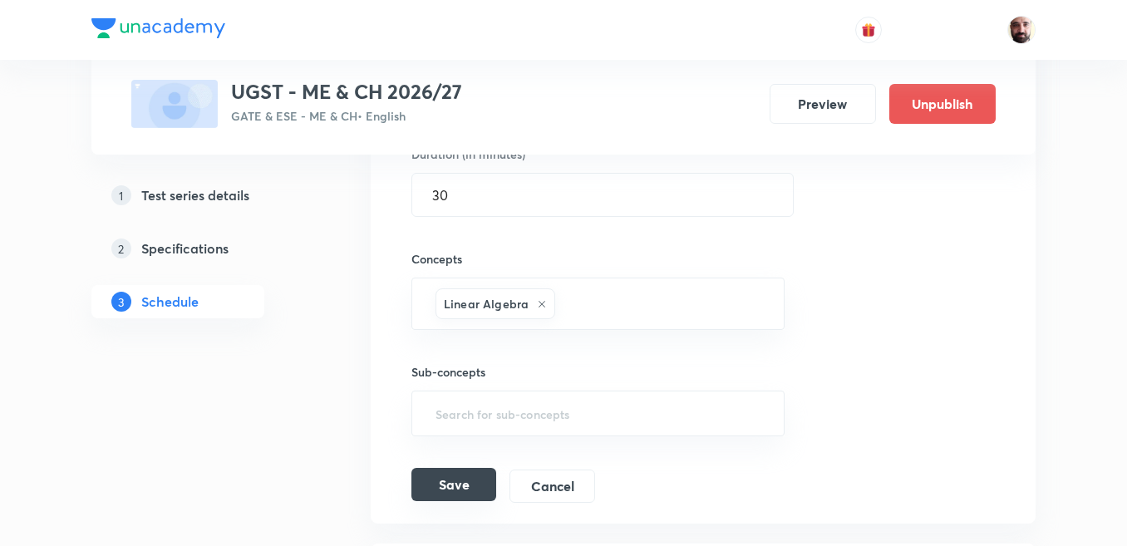
click at [456, 489] on button "Save" at bounding box center [453, 484] width 85 height 33
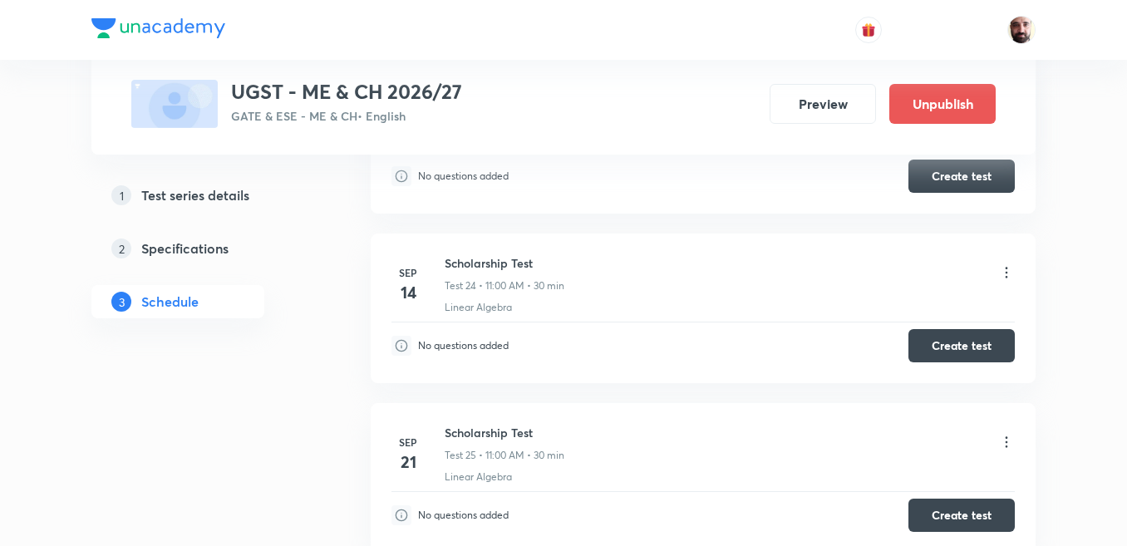
scroll to position [4319, 0]
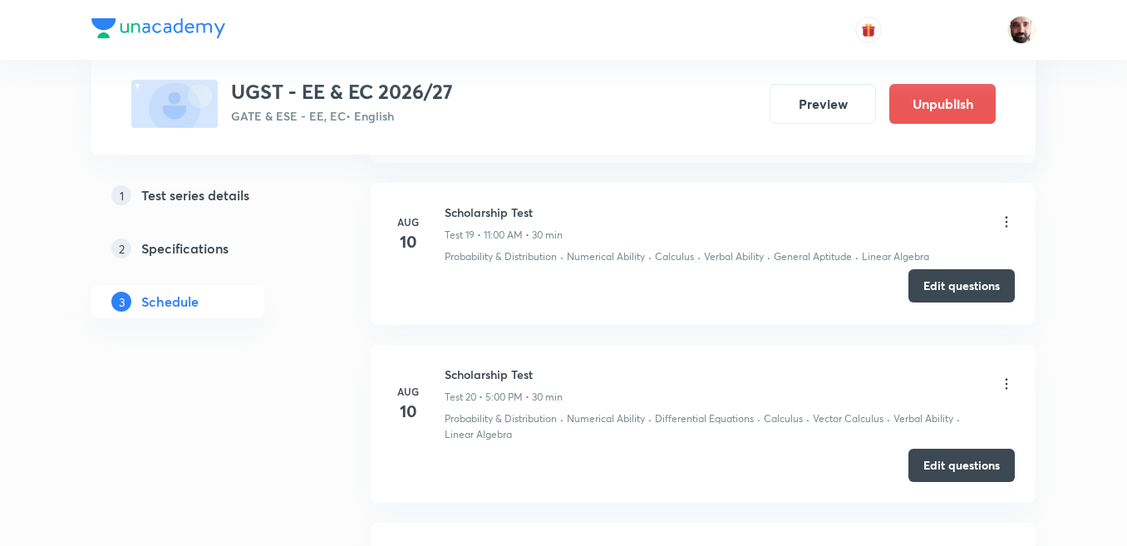
click at [964, 287] on button "Edit questions" at bounding box center [961, 285] width 106 height 33
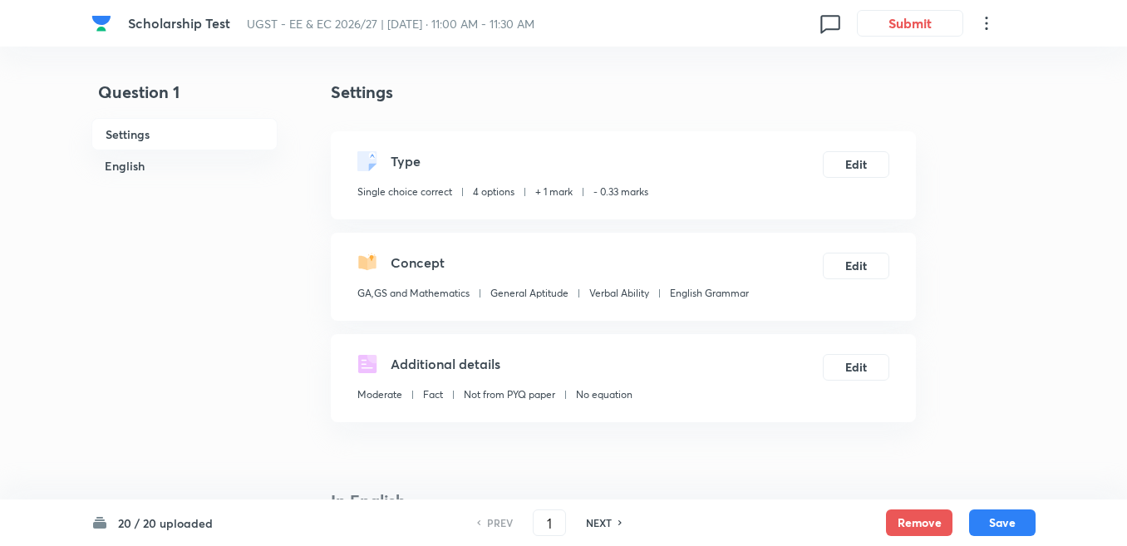
checkbox input "true"
